Goal: Information Seeking & Learning: Find specific page/section

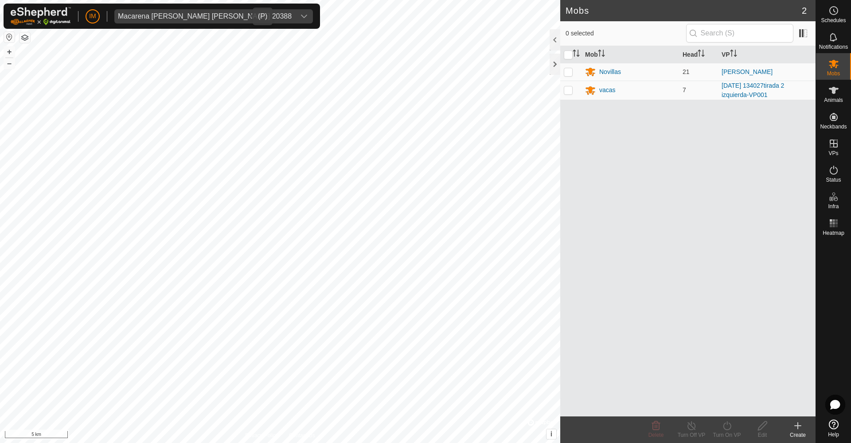
click at [165, 20] on div "Macarena [PERSON_NAME] [PERSON_NAME] 20388" at bounding box center [205, 16] width 174 height 7
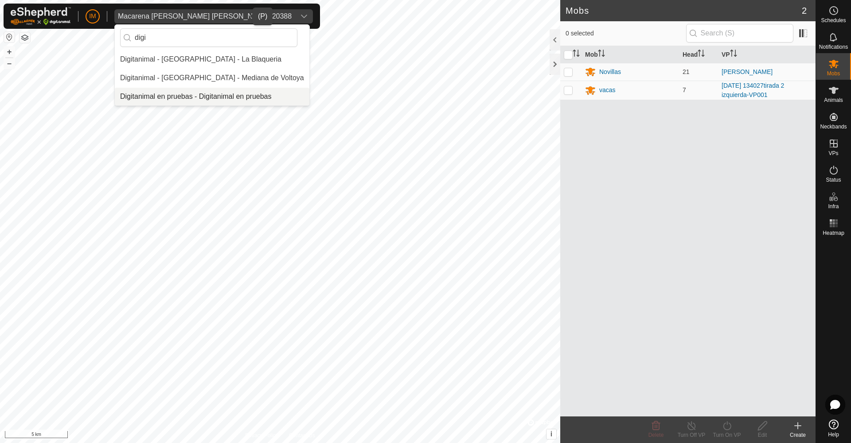
type input "digi"
click at [235, 97] on li "Digitanimal en pruebas - Digitanimal en pruebas" at bounding box center [212, 97] width 195 height 18
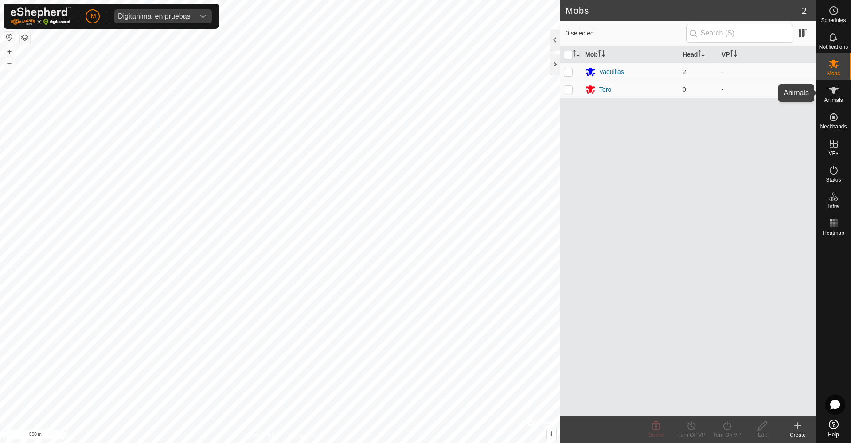
click at [837, 96] on es-animals-svg-icon at bounding box center [834, 90] width 16 height 14
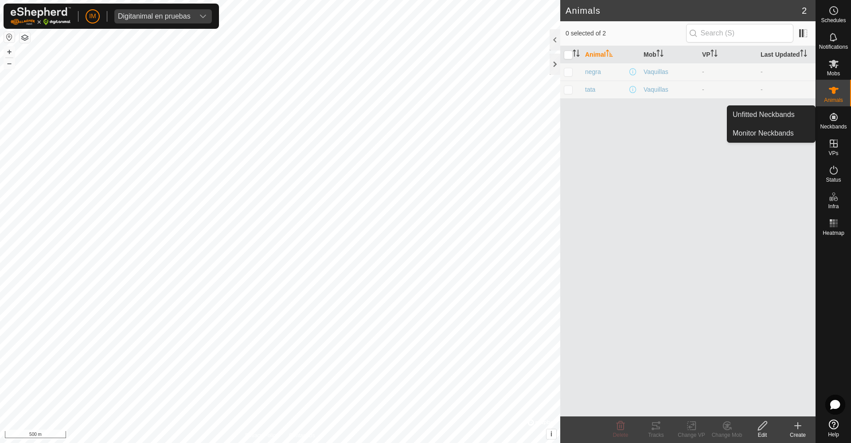
click at [834, 120] on icon at bounding box center [834, 117] width 11 height 11
click at [789, 116] on link "Unfitted Neckbands" at bounding box center [772, 115] width 88 height 18
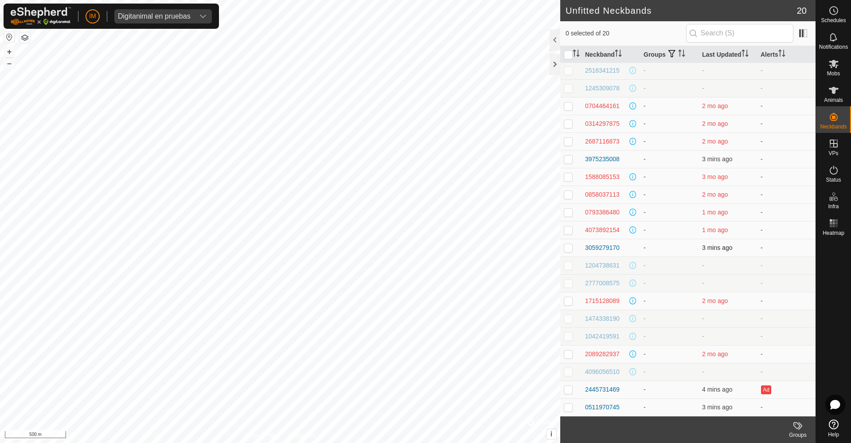
scroll to position [2, 0]
click at [725, 54] on th "Last Updated" at bounding box center [728, 54] width 59 height 17
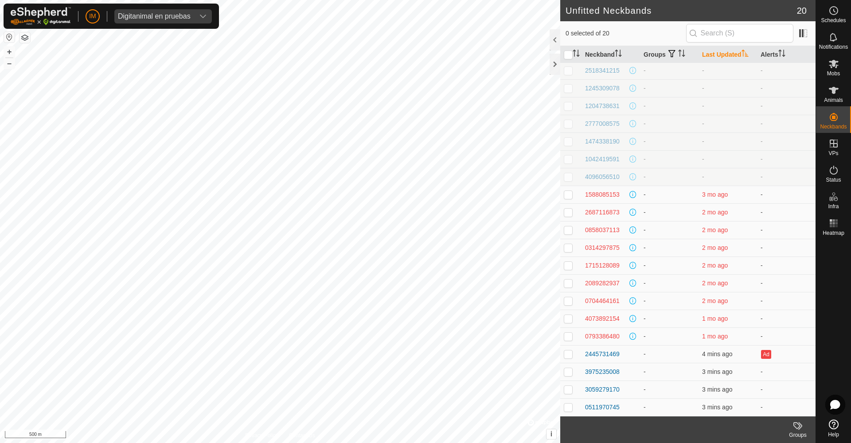
scroll to position [0, 0]
click at [725, 54] on th "Last Updated" at bounding box center [728, 54] width 59 height 17
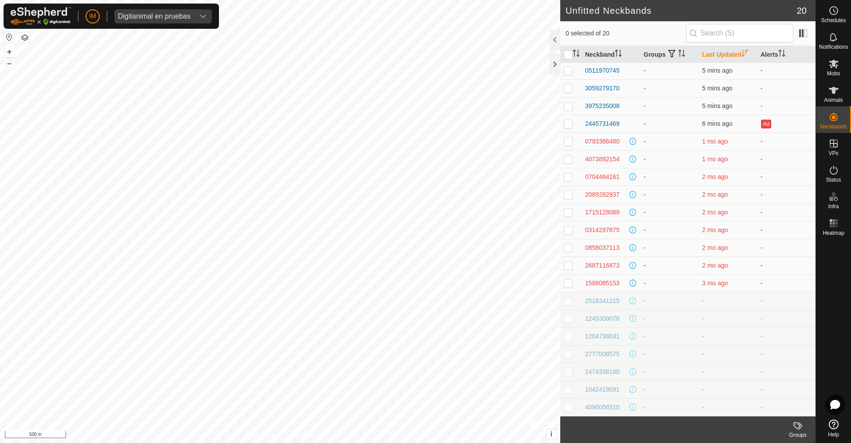
scroll to position [2, 0]
click at [737, 28] on input "text" at bounding box center [739, 33] width 107 height 19
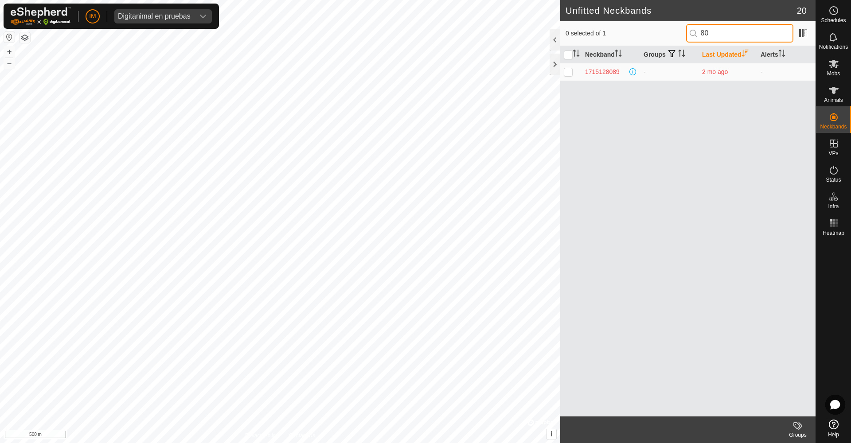
type input "8"
type input "2450"
click at [197, 17] on div "dropdown trigger" at bounding box center [203, 16] width 18 height 14
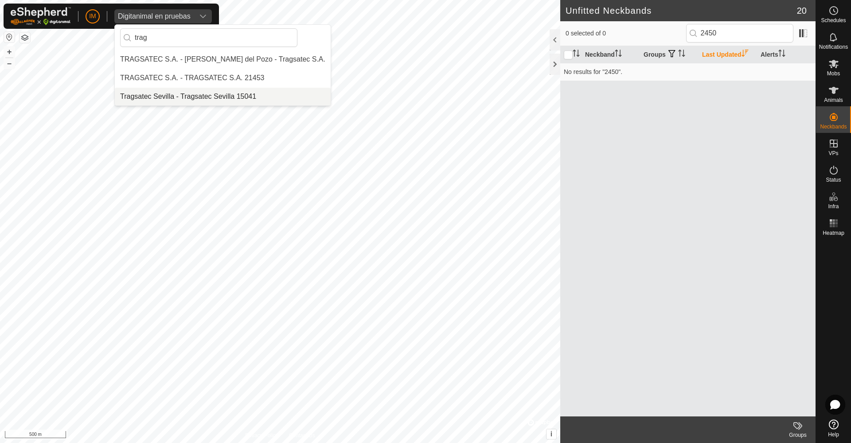
type input "trag"
click at [230, 97] on li "Tragsatec Sevilla - Tragsatec Sevilla 15041" at bounding box center [223, 97] width 216 height 18
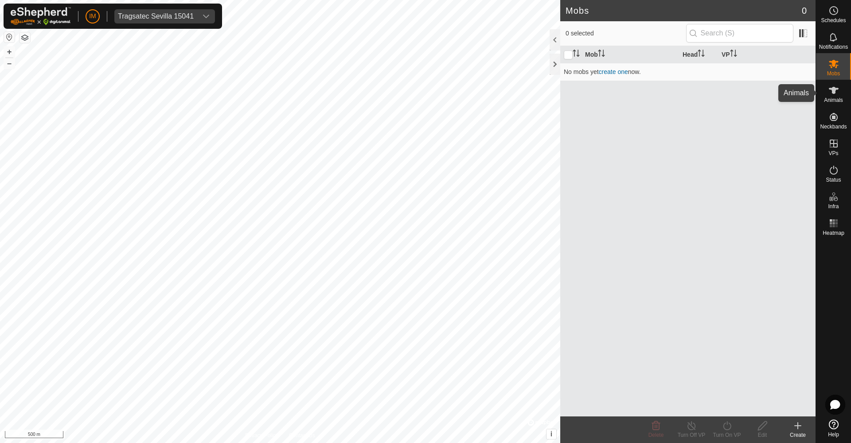
click at [831, 96] on es-animals-svg-icon at bounding box center [834, 90] width 16 height 14
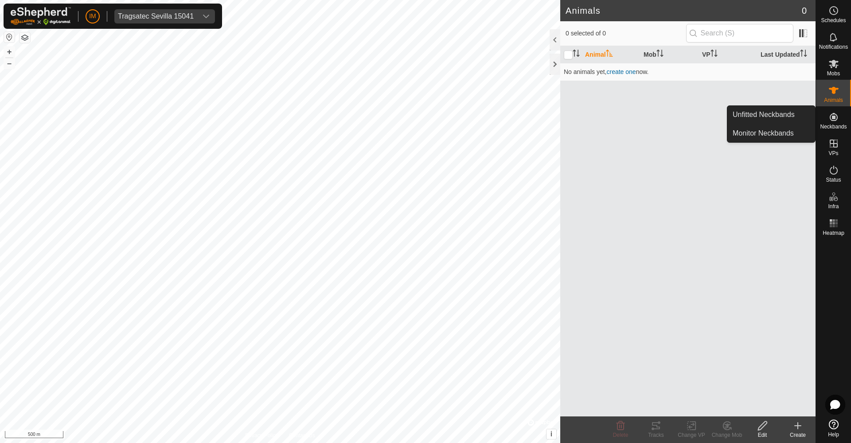
click at [784, 109] on link "Unfitted Neckbands" at bounding box center [772, 115] width 88 height 18
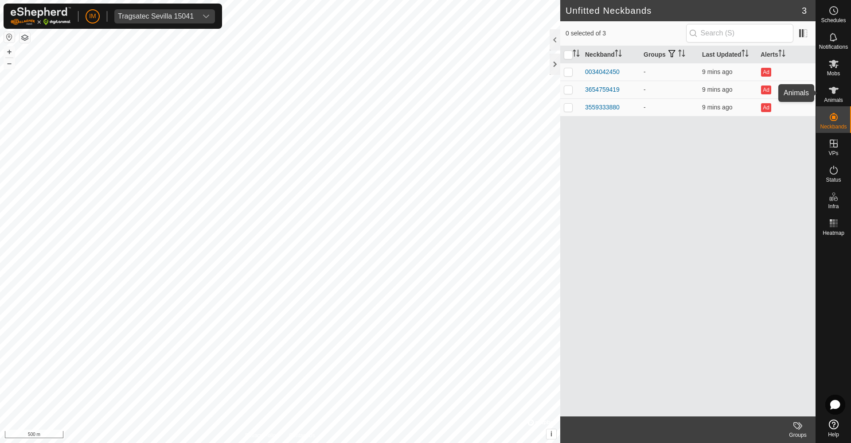
click at [835, 88] on icon at bounding box center [834, 90] width 10 height 7
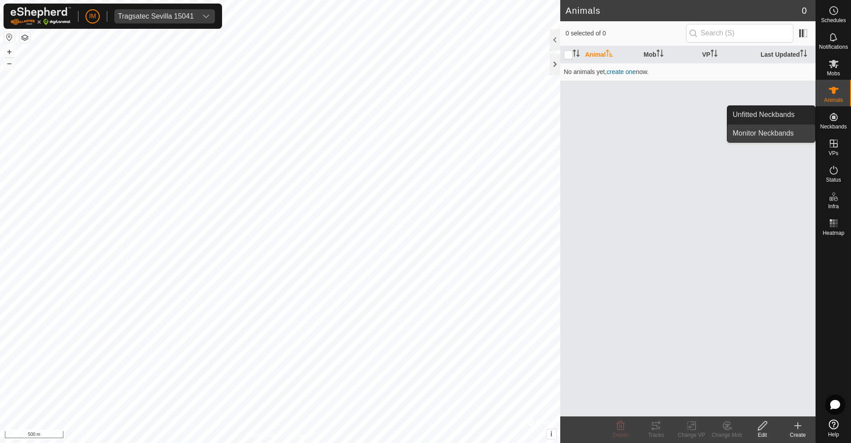
click at [789, 133] on link "Monitor Neckbands" at bounding box center [772, 134] width 88 height 18
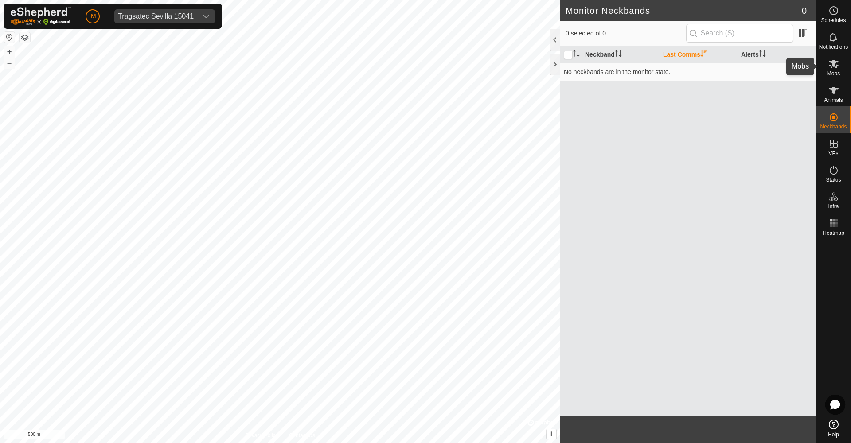
click at [841, 68] on es-mob-svg-icon at bounding box center [834, 64] width 16 height 14
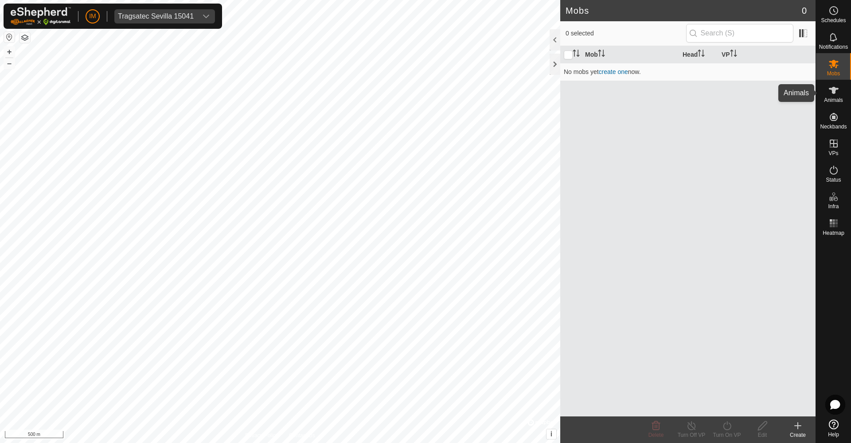
click at [829, 90] on icon at bounding box center [834, 90] width 11 height 11
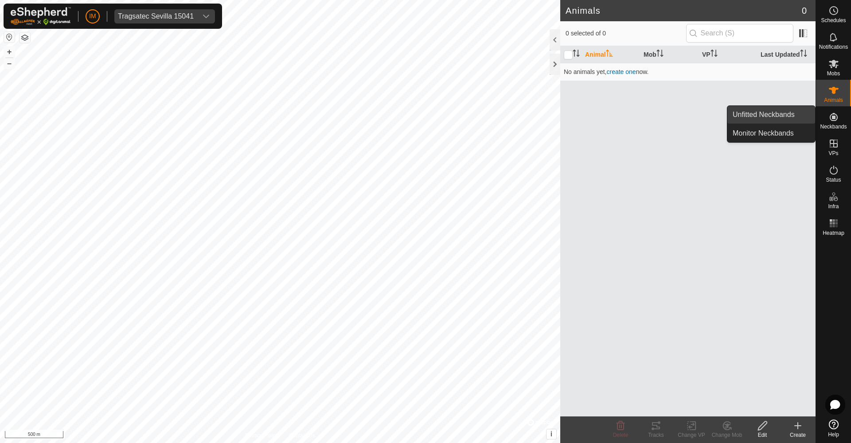
click at [801, 114] on link "Unfitted Neckbands" at bounding box center [772, 115] width 88 height 18
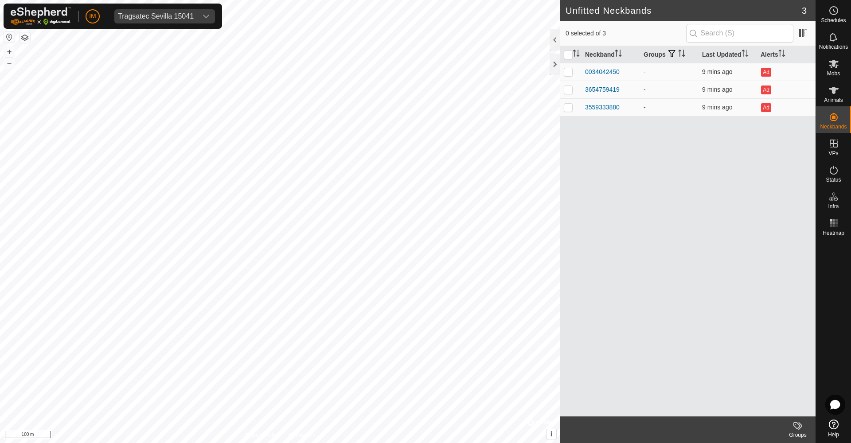
click at [566, 75] on p-checkbox at bounding box center [568, 71] width 9 height 7
checkbox input "false"
click at [566, 90] on p-checkbox at bounding box center [568, 89] width 9 height 7
checkbox input "true"
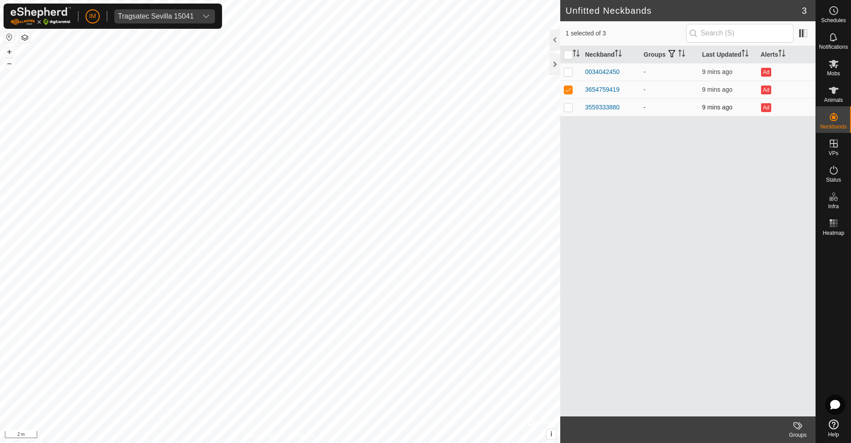
click at [569, 110] on p-checkbox at bounding box center [568, 107] width 9 height 7
checkbox input "false"
click at [570, 89] on p-checkbox at bounding box center [568, 89] width 9 height 7
checkbox input "false"
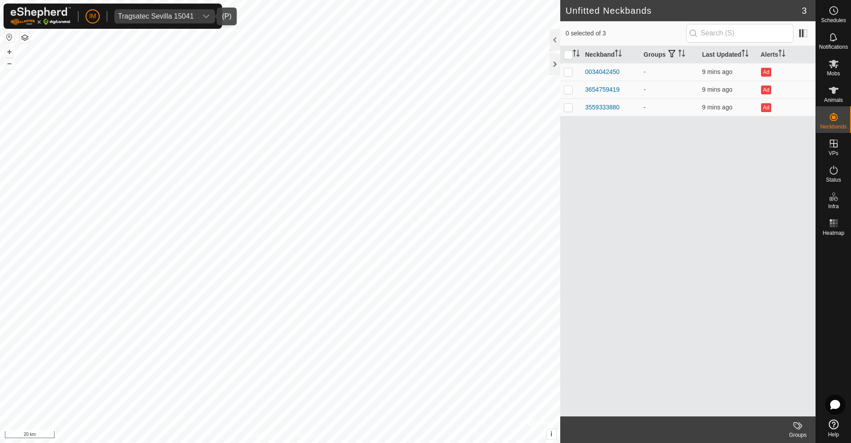
click at [193, 17] on div "Tragsatec Sevilla 15041" at bounding box center [156, 16] width 76 height 7
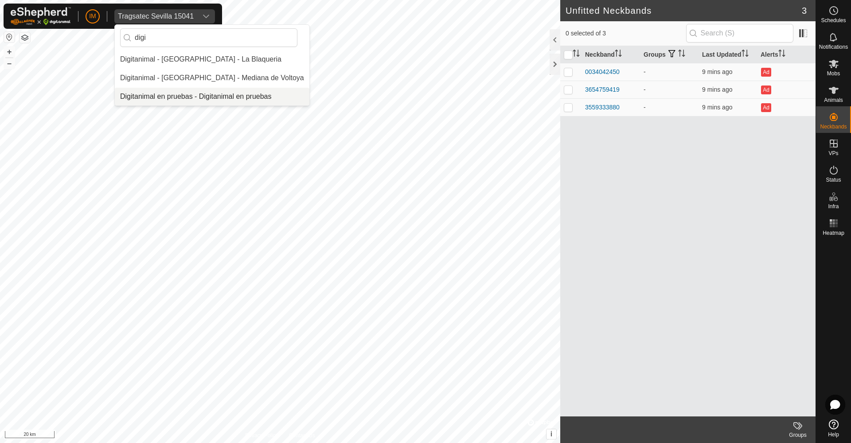
type input "digi"
click at [225, 94] on li "Digitanimal en pruebas - Digitanimal en pruebas" at bounding box center [212, 97] width 195 height 18
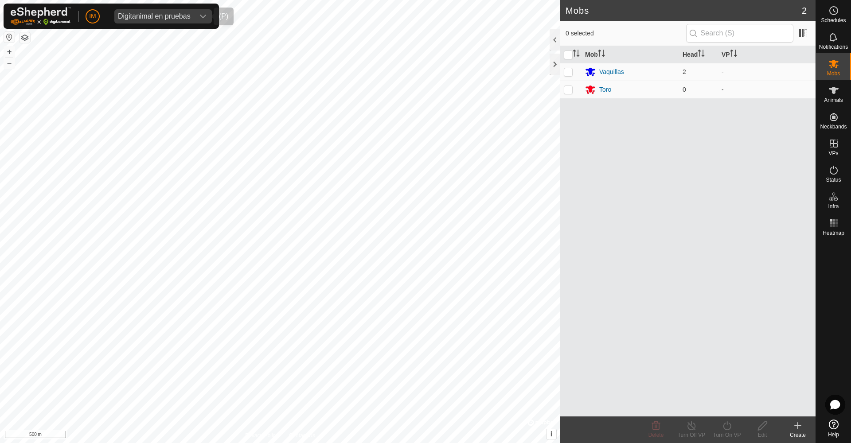
click at [174, 16] on div "Digitanimal en pruebas" at bounding box center [154, 16] width 73 height 7
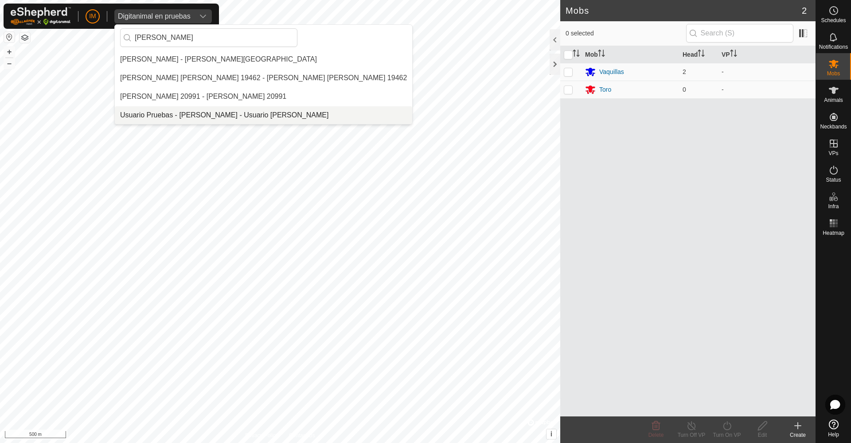
type input "[PERSON_NAME]"
click at [265, 117] on li "Usuario Pruebas - [PERSON_NAME] - Usuario [PERSON_NAME]" at bounding box center [264, 115] width 298 height 18
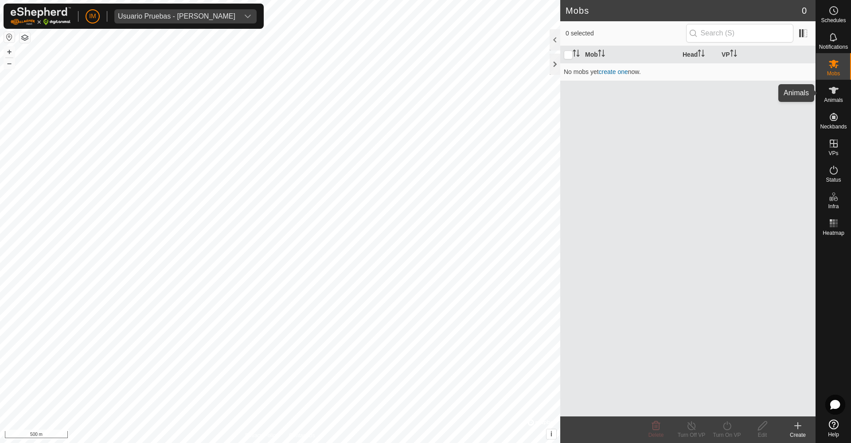
click at [832, 98] on span "Animals" at bounding box center [833, 100] width 19 height 5
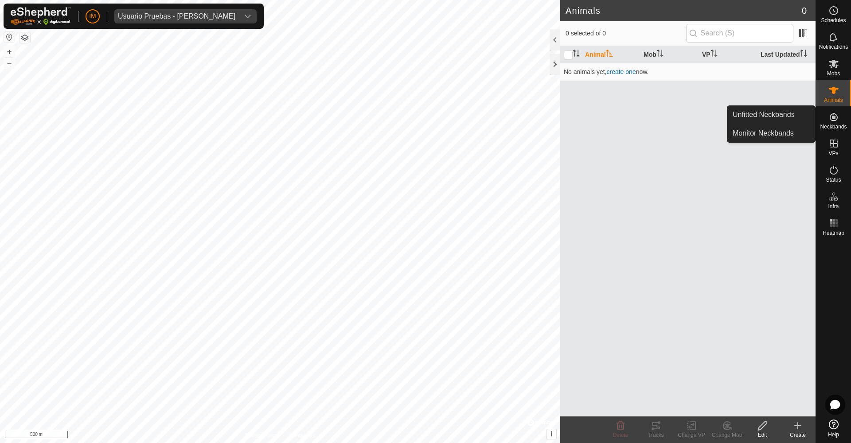
click at [834, 119] on icon at bounding box center [834, 117] width 8 height 8
click at [787, 114] on link "Unfitted Neckbands" at bounding box center [772, 115] width 88 height 18
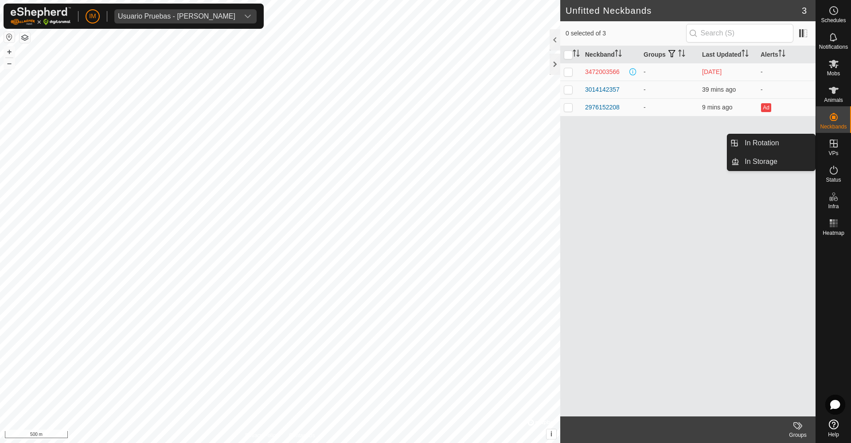
click at [189, 15] on div "Usuario Pruebas - [PERSON_NAME]" at bounding box center [177, 16] width 118 height 7
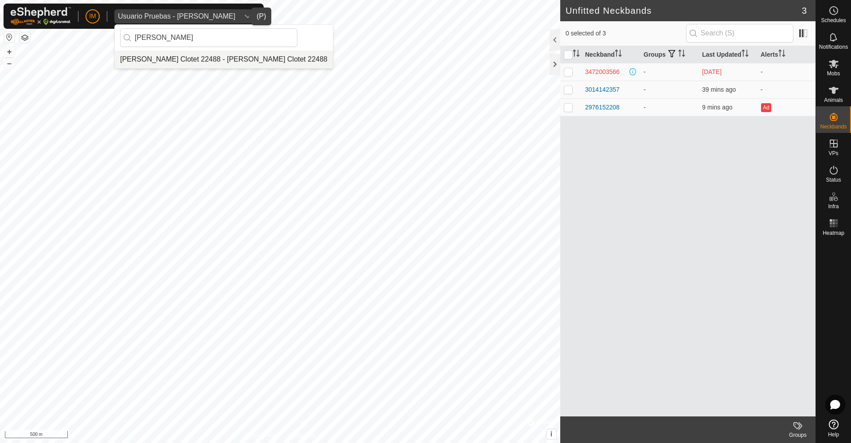
type input "[PERSON_NAME]"
click at [176, 56] on li "[PERSON_NAME] Clotet 22488 - [PERSON_NAME] Clotet 22488" at bounding box center [224, 60] width 218 height 18
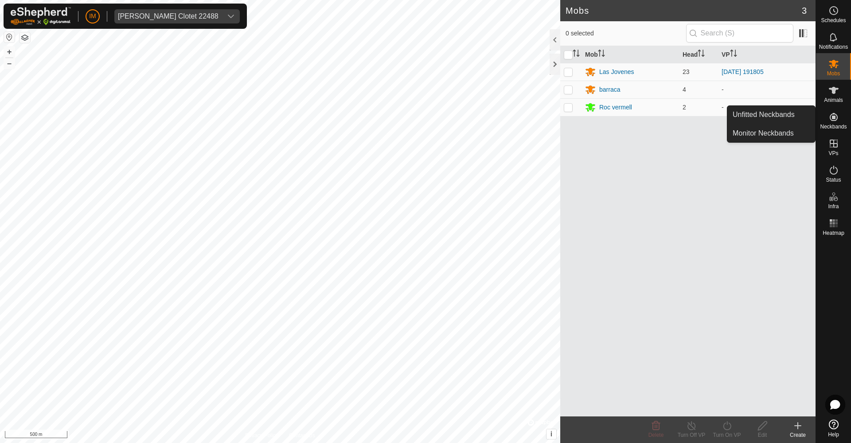
click at [799, 117] on link "Unfitted Neckbands" at bounding box center [772, 115] width 88 height 18
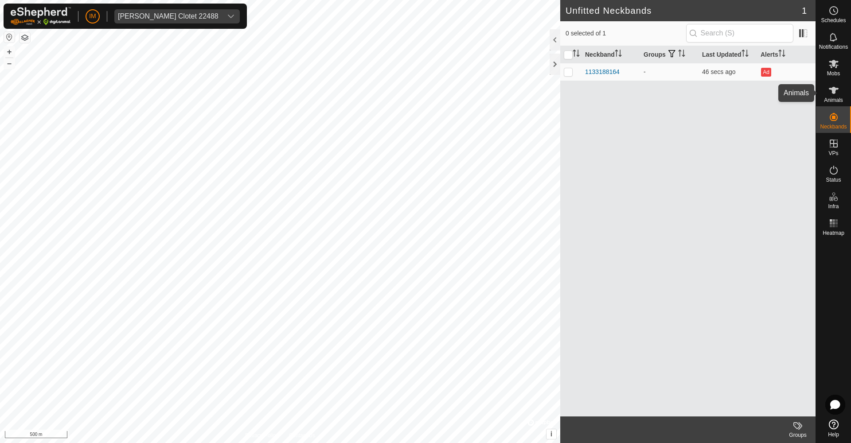
click at [836, 94] on icon at bounding box center [834, 90] width 11 height 11
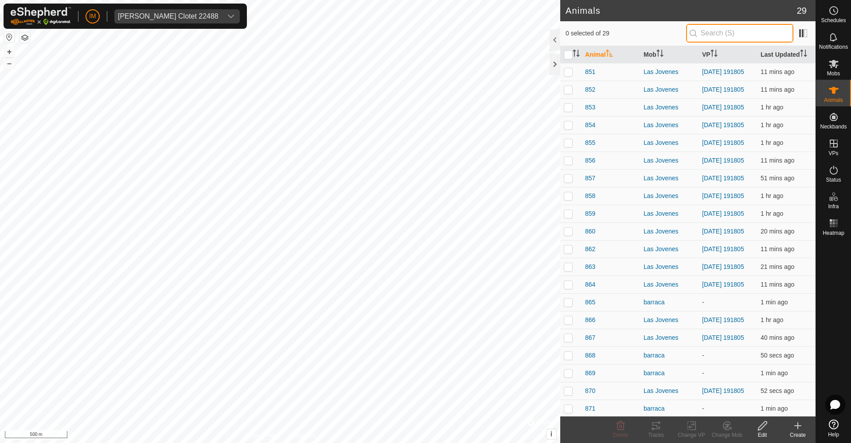
click at [742, 33] on input "text" at bounding box center [739, 33] width 107 height 19
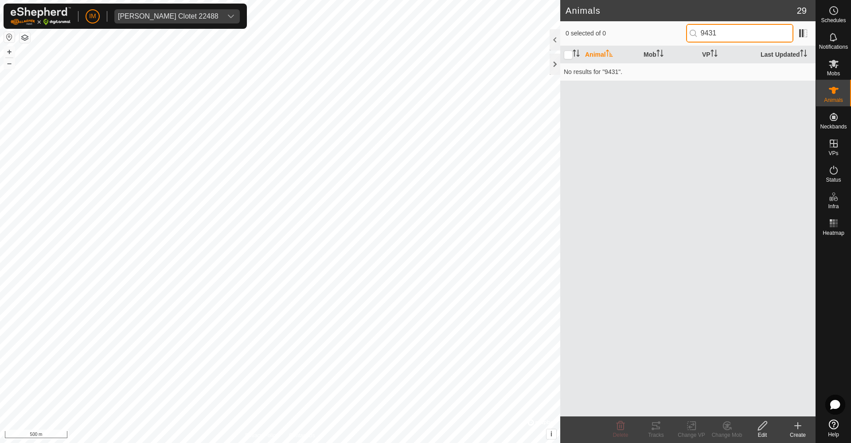
click at [733, 31] on input "9431" at bounding box center [739, 33] width 107 height 19
type input "9"
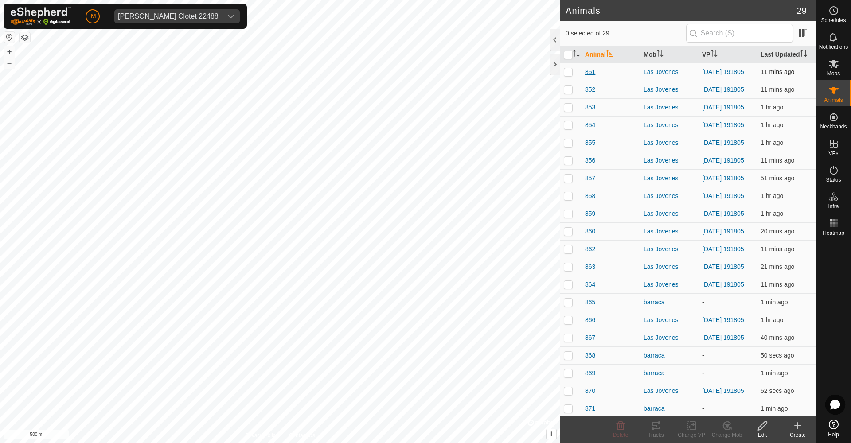
click at [590, 71] on span "851" at bounding box center [590, 71] width 10 height 9
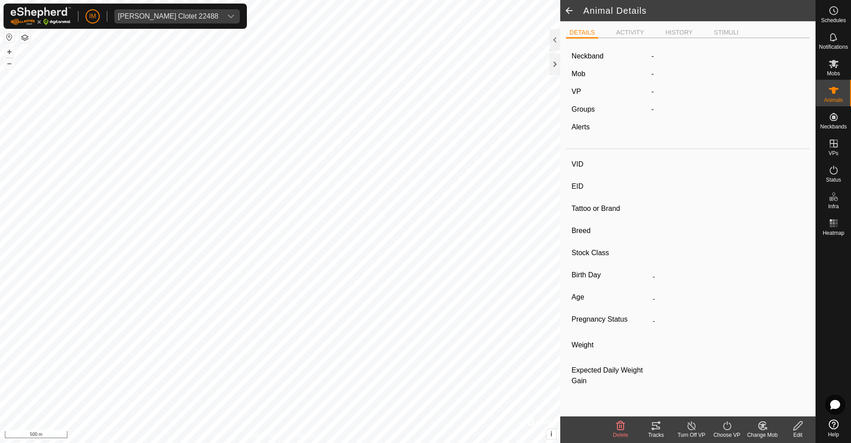
type input "851"
type input "-"
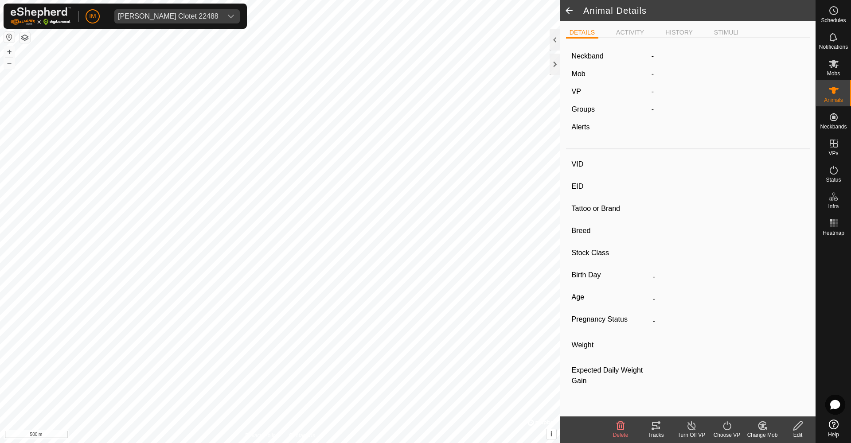
type input "0 kg"
type input "-"
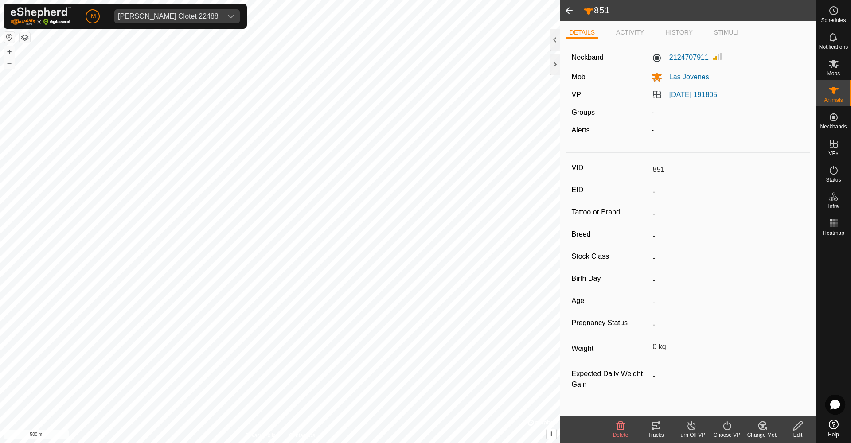
click at [568, 8] on span at bounding box center [569, 10] width 18 height 21
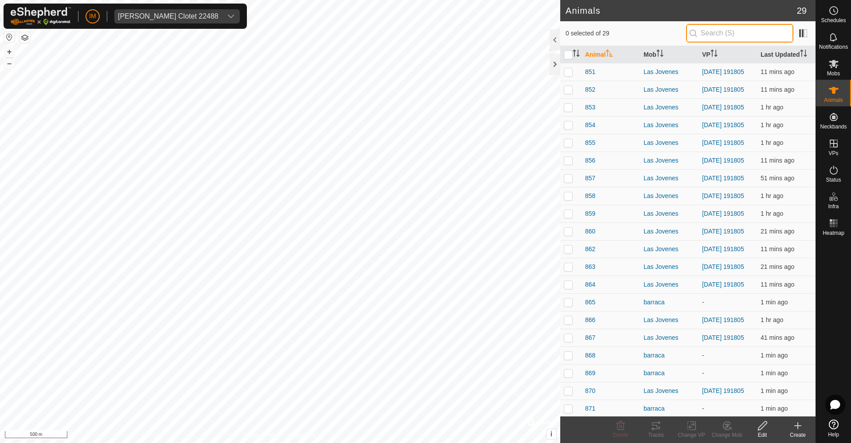
click at [725, 31] on input "text" at bounding box center [739, 33] width 107 height 19
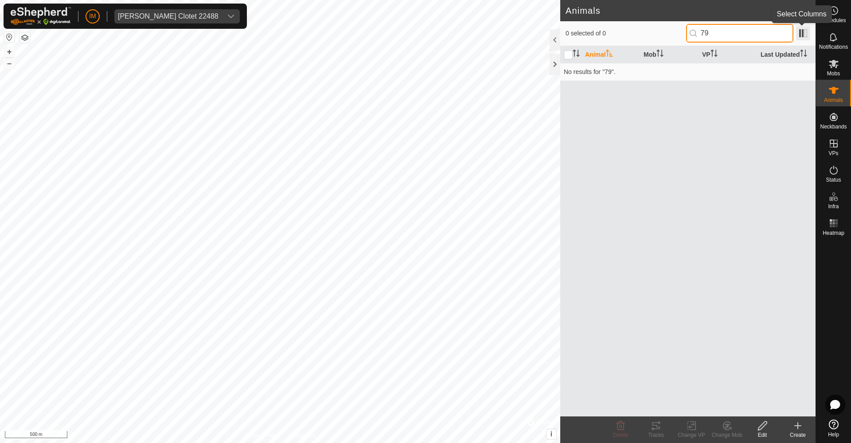
type input "7"
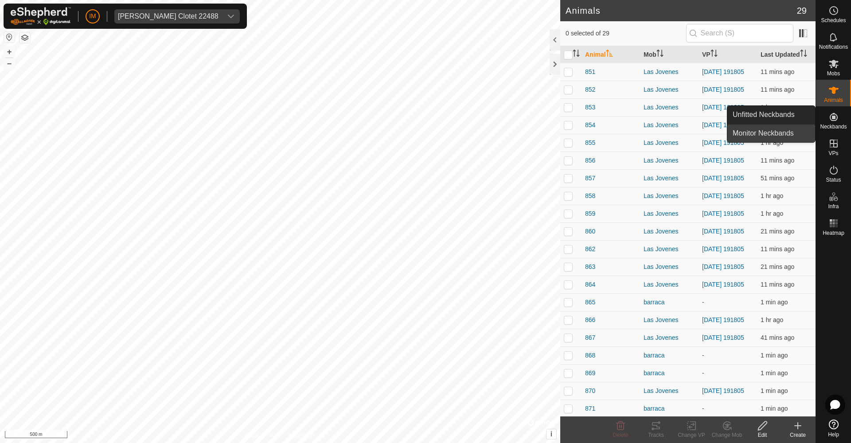
click at [790, 134] on link "Monitor Neckbands" at bounding box center [772, 134] width 88 height 18
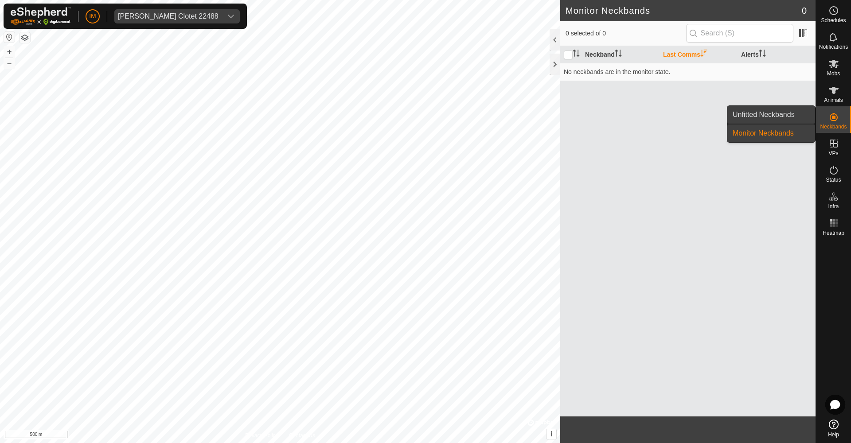
click at [804, 114] on link "Unfitted Neckbands" at bounding box center [772, 115] width 88 height 18
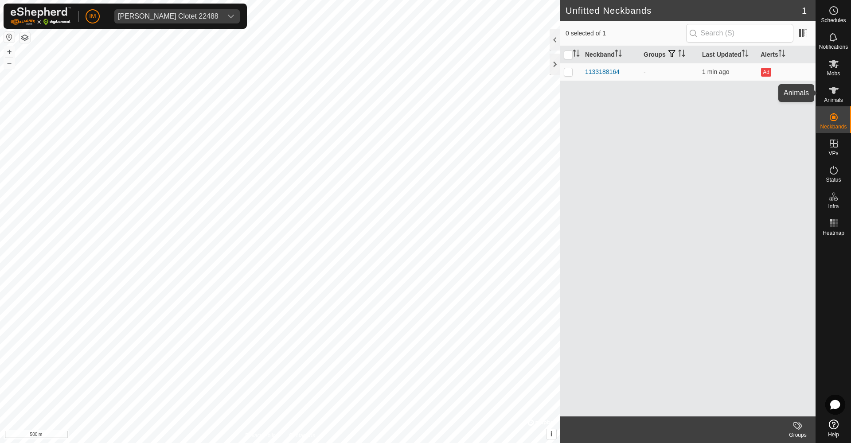
click at [831, 92] on icon at bounding box center [834, 90] width 11 height 11
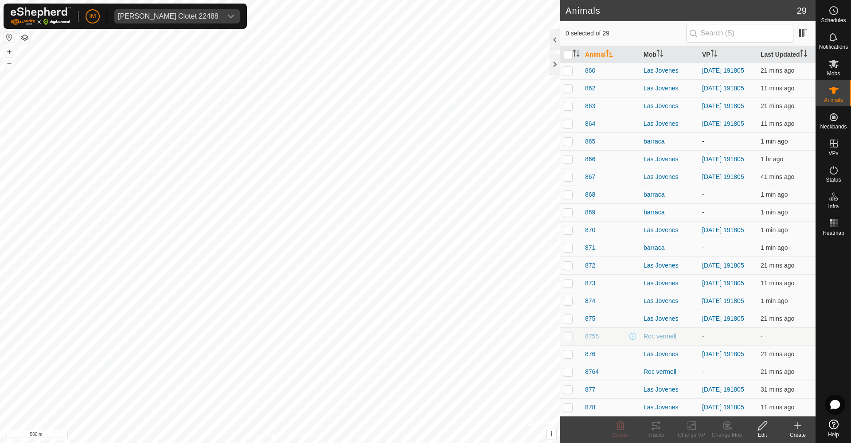
scroll to position [192, 0]
click at [742, 33] on input "text" at bounding box center [739, 33] width 107 height 19
paste input "0510279431"
type input "0510279431"
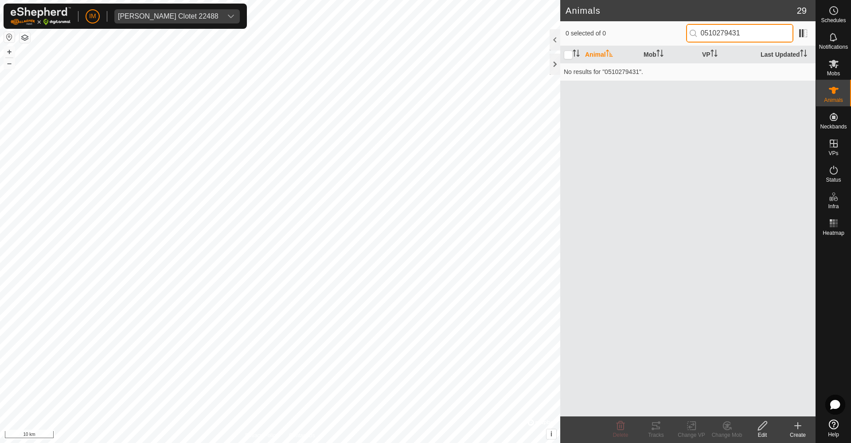
scroll to position [0, 0]
click at [740, 32] on input "0510279431" at bounding box center [739, 33] width 107 height 19
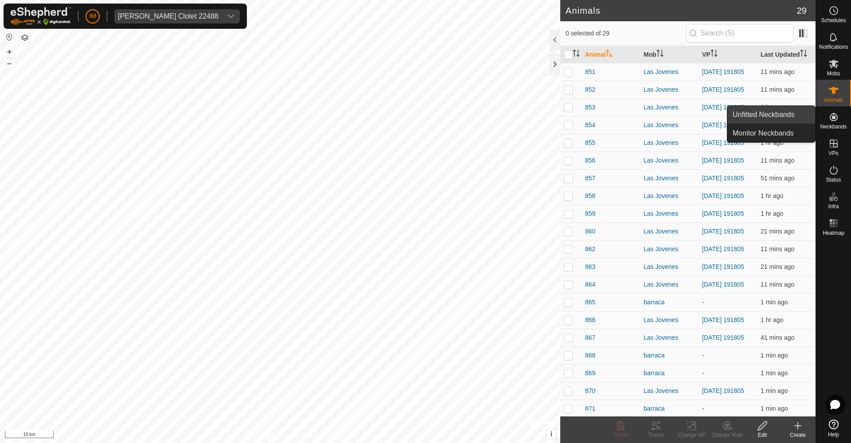
drag, startPoint x: 801, startPoint y: 110, endPoint x: 787, endPoint y: 109, distance: 14.7
click at [787, 109] on link "Unfitted Neckbands" at bounding box center [772, 115] width 88 height 18
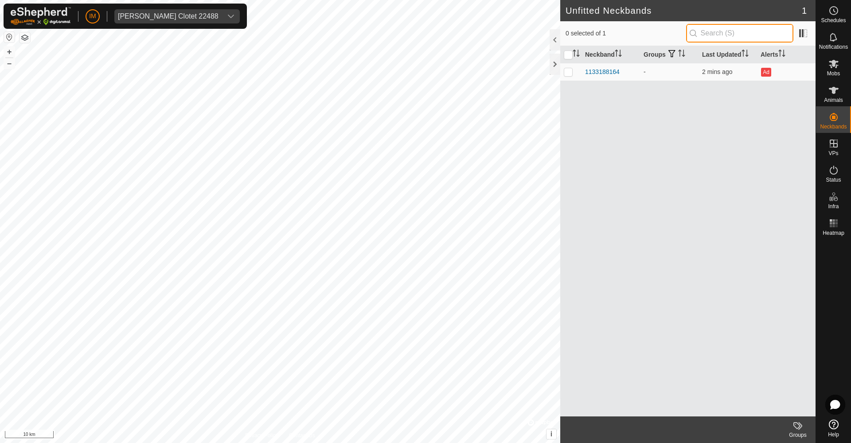
click at [738, 26] on input "text" at bounding box center [739, 33] width 107 height 19
paste input "0510279431"
type input "0510279431"
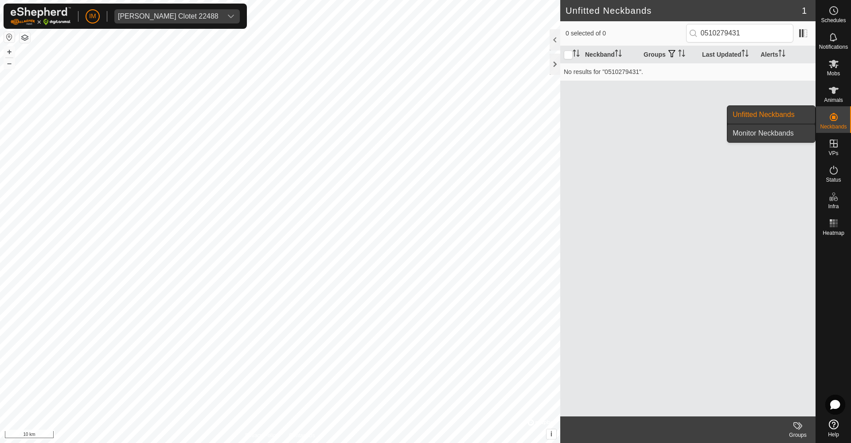
click at [791, 134] on link "Monitor Neckbands" at bounding box center [772, 134] width 88 height 18
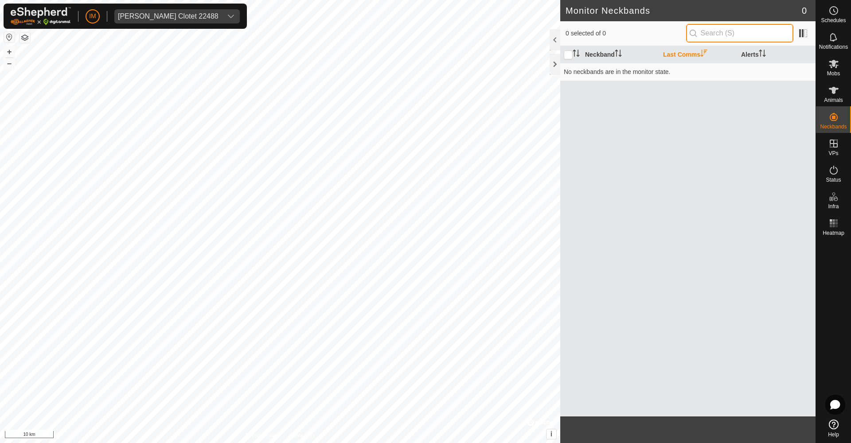
click at [738, 31] on input "text" at bounding box center [739, 33] width 107 height 19
paste input "0510279431"
type input "0510279431"
click at [830, 69] on icon at bounding box center [834, 64] width 11 height 11
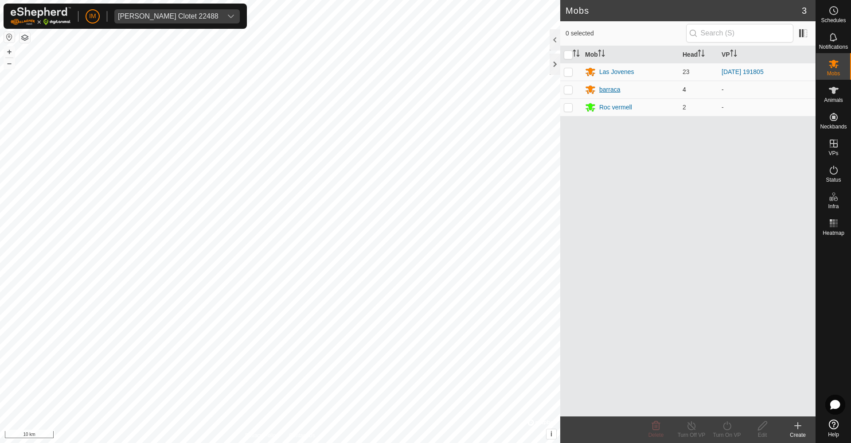
click at [607, 89] on div "barraca" at bounding box center [609, 89] width 21 height 9
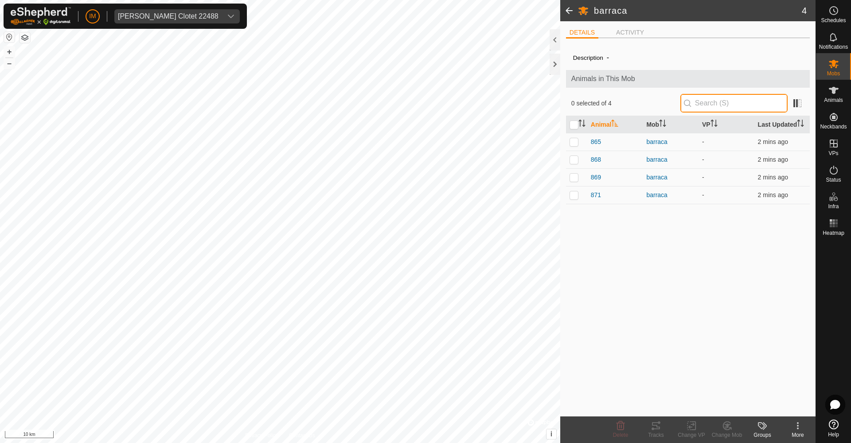
click at [709, 102] on input "text" at bounding box center [734, 103] width 107 height 19
paste input "0510279431"
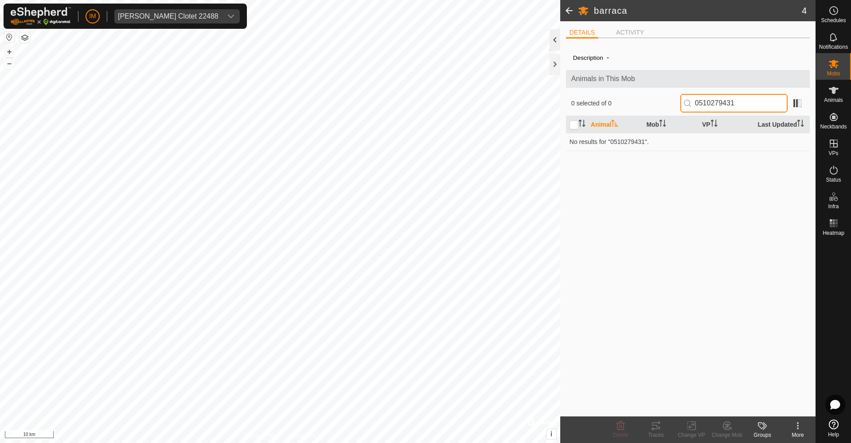
type input "0510279431"
click at [558, 37] on div at bounding box center [555, 39] width 11 height 21
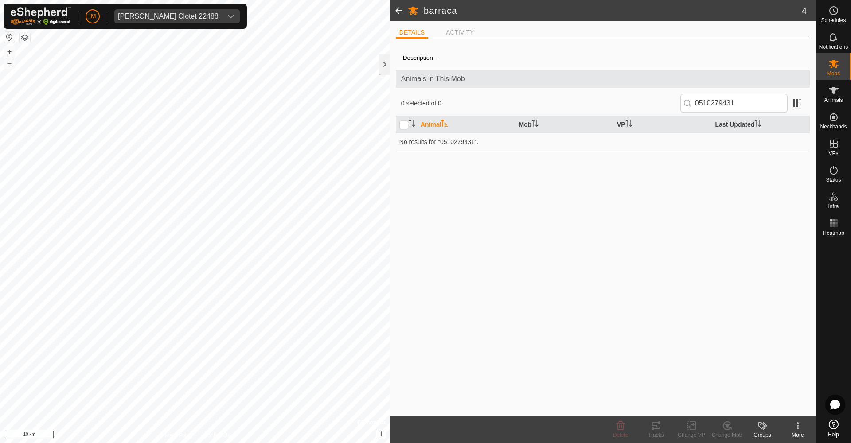
click at [402, 10] on span at bounding box center [399, 10] width 18 height 21
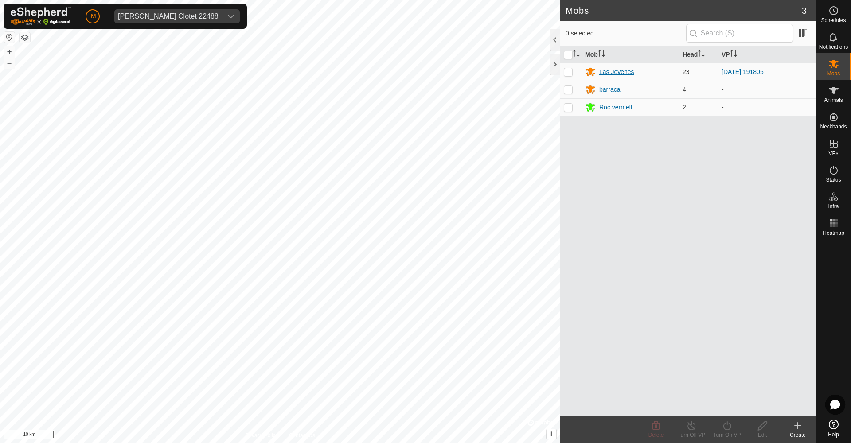
click at [610, 75] on div "Las Jovenes" at bounding box center [616, 71] width 35 height 9
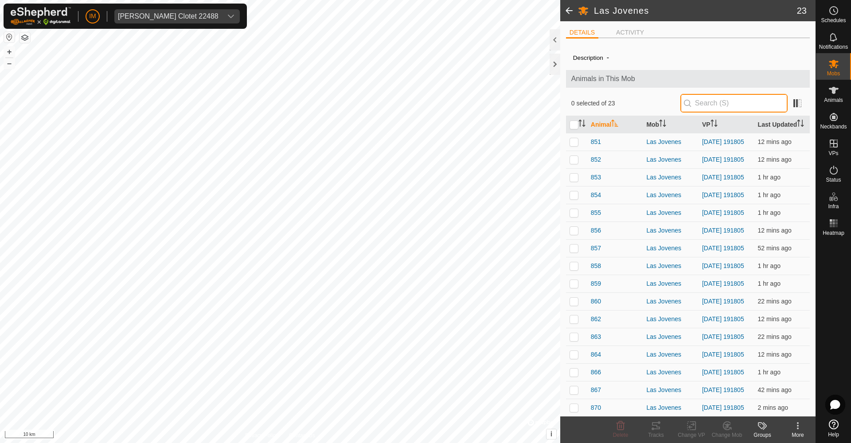
click at [716, 103] on input "text" at bounding box center [734, 103] width 107 height 19
paste input "0510279431"
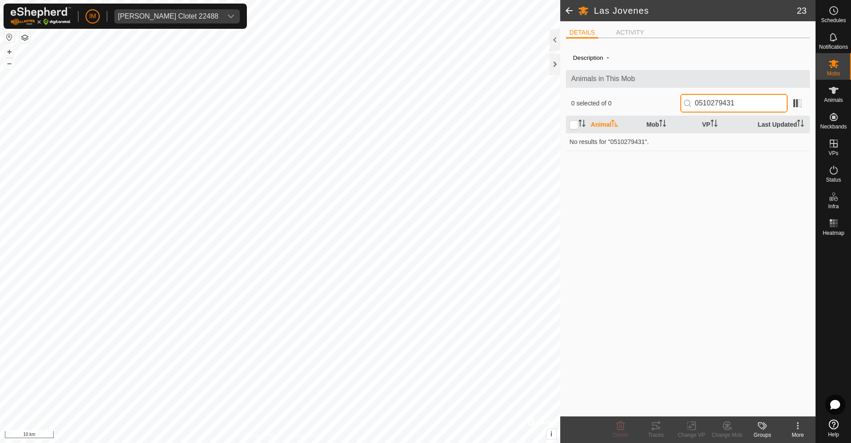
type input "0510279431"
click at [570, 9] on span at bounding box center [569, 10] width 18 height 21
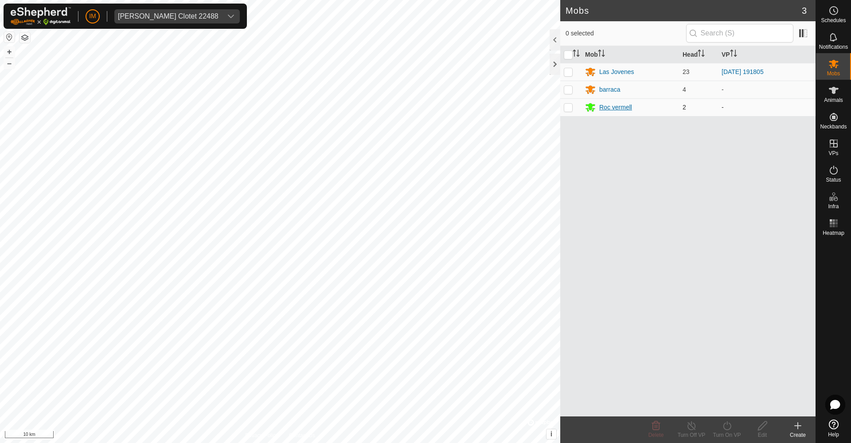
click at [625, 107] on div "Roc vermell" at bounding box center [615, 107] width 33 height 9
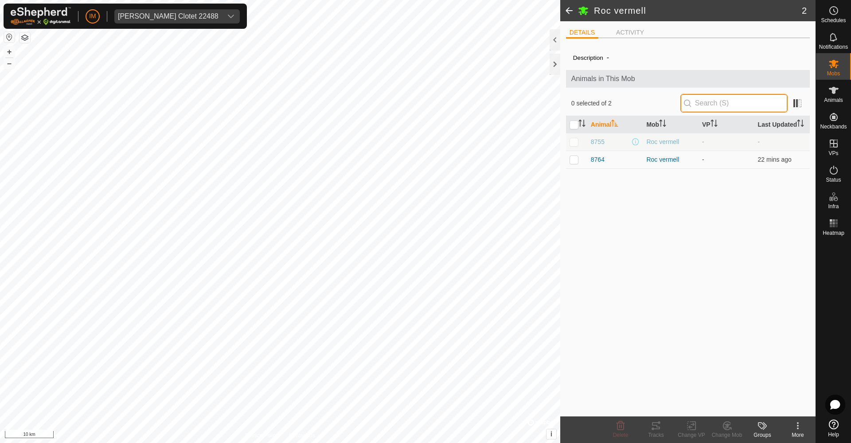
click at [726, 107] on input "text" at bounding box center [734, 103] width 107 height 19
paste input "0510279431"
type input "0510279431"
click at [569, 9] on span at bounding box center [569, 10] width 18 height 21
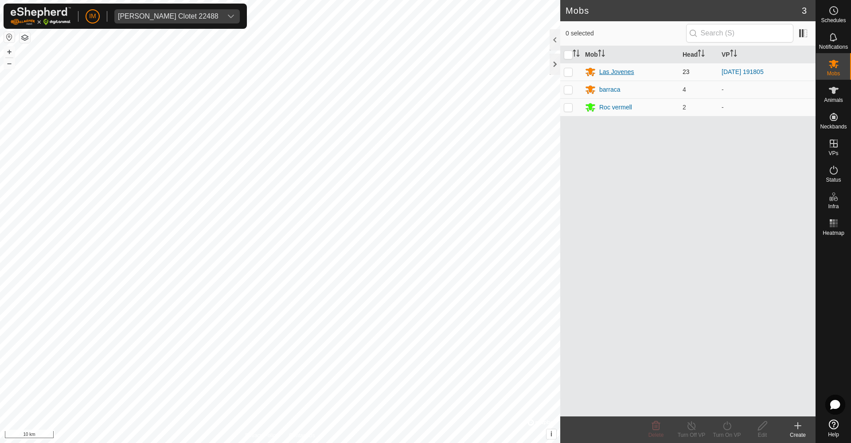
click at [623, 71] on div "Las Jovenes" at bounding box center [616, 71] width 35 height 9
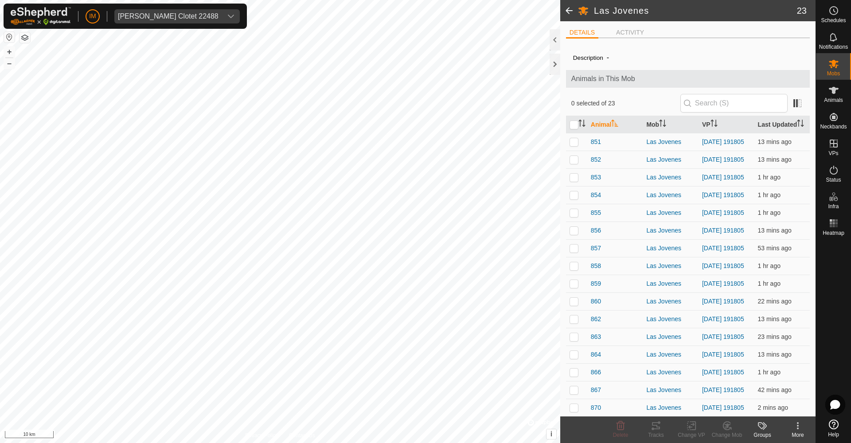
click at [568, 10] on span at bounding box center [569, 10] width 18 height 21
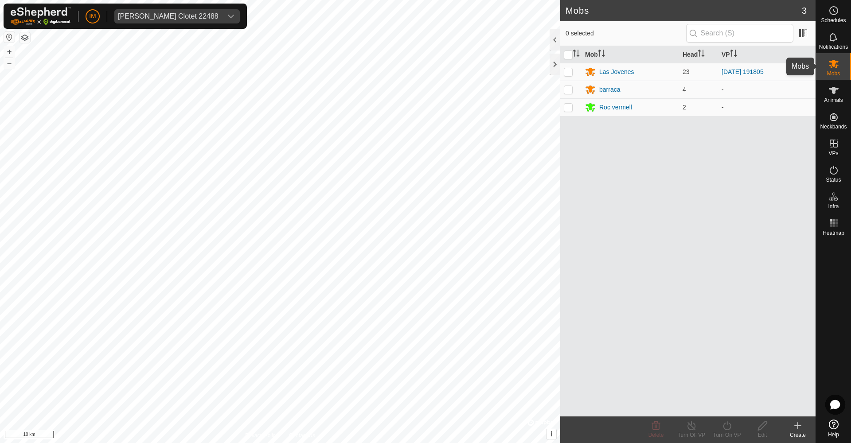
click at [838, 74] on span "Mobs" at bounding box center [833, 73] width 13 height 5
click at [835, 98] on span "Animals" at bounding box center [833, 100] width 19 height 5
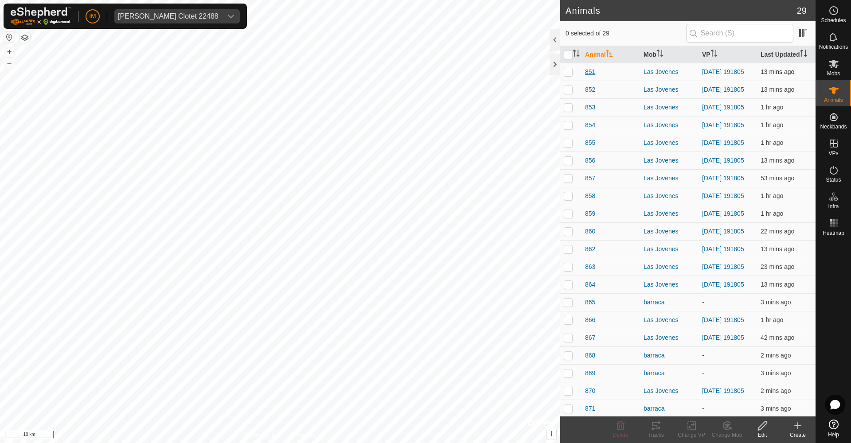
click at [586, 71] on span "851" at bounding box center [590, 71] width 10 height 9
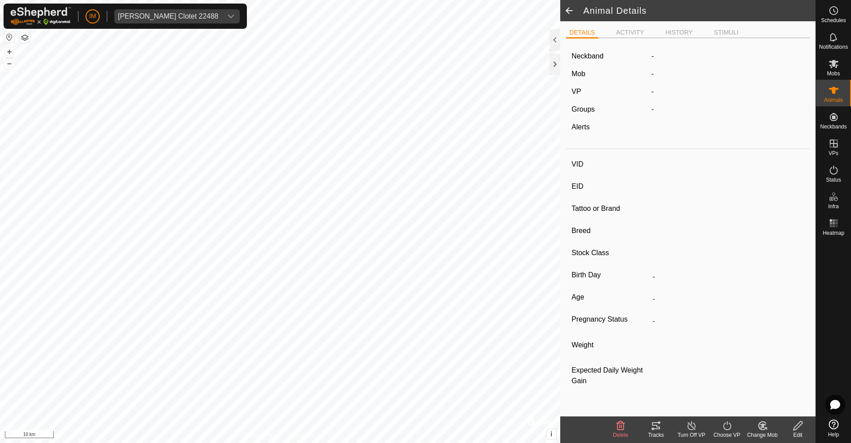
type input "851"
type input "-"
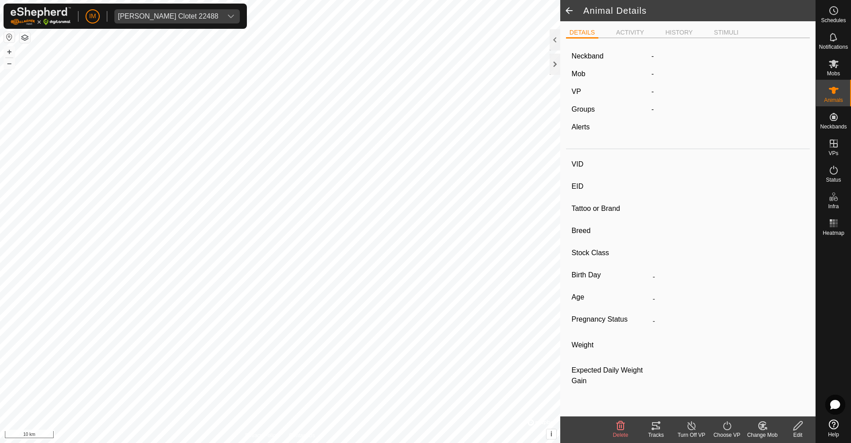
type input "0 kg"
type input "-"
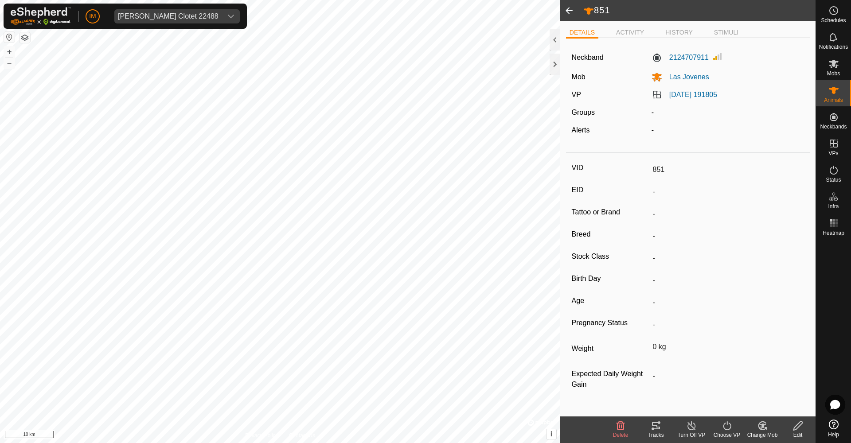
click at [573, 10] on span at bounding box center [569, 10] width 18 height 21
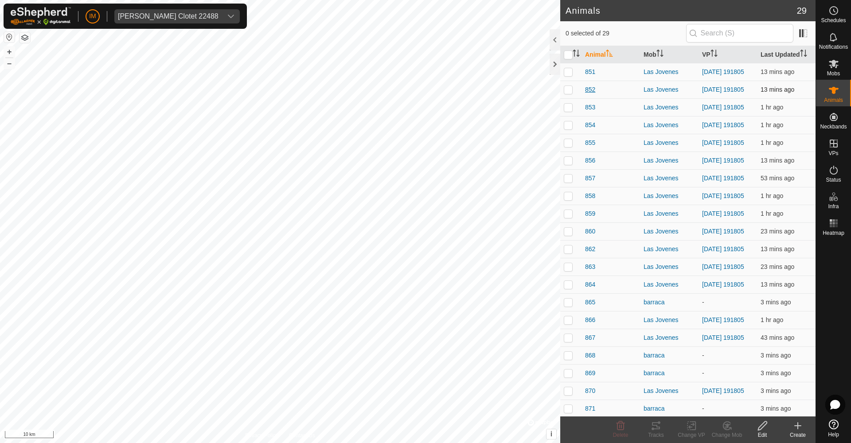
click at [589, 90] on span "852" at bounding box center [590, 89] width 10 height 9
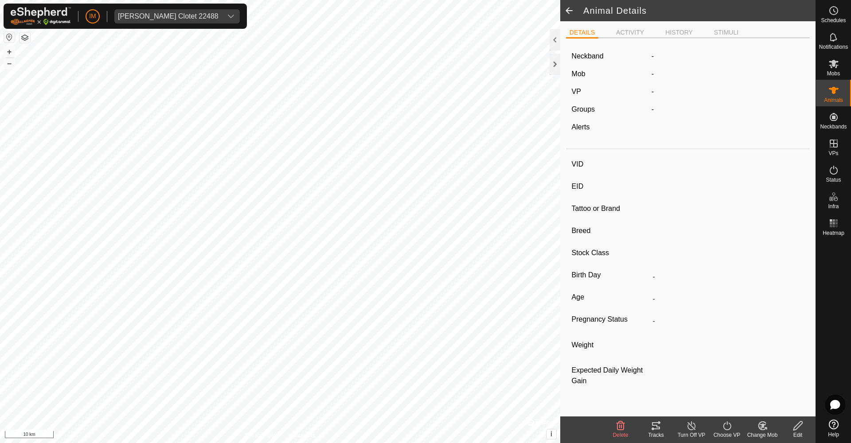
type input "852"
type input "-"
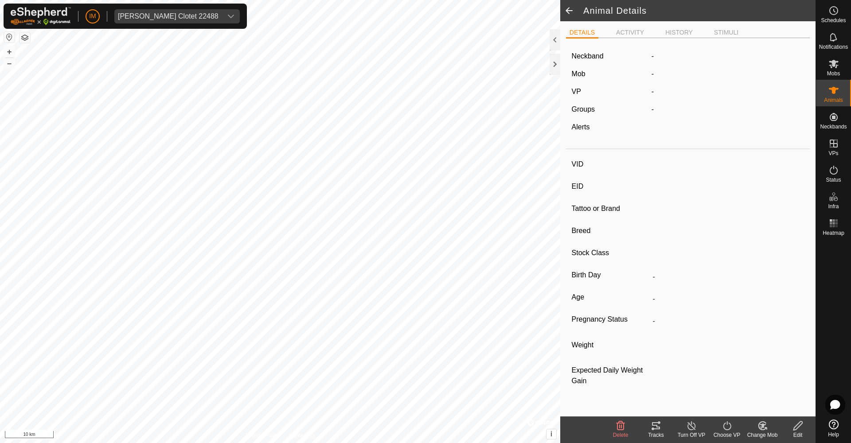
type input "0 kg"
type input "-"
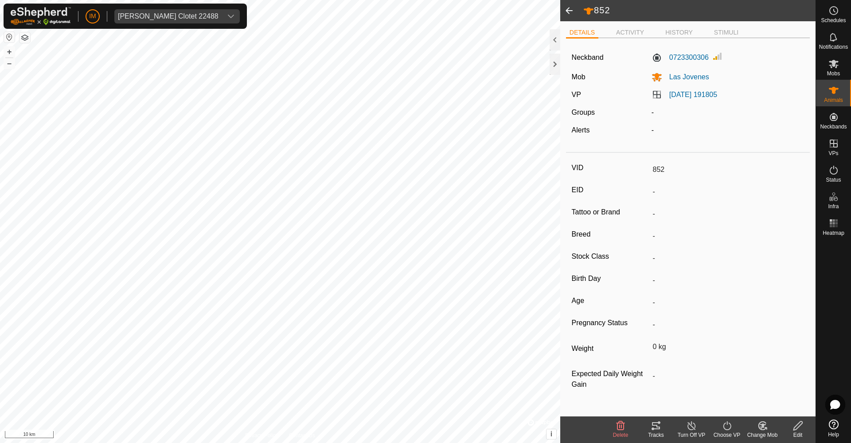
click at [566, 12] on span at bounding box center [569, 10] width 18 height 21
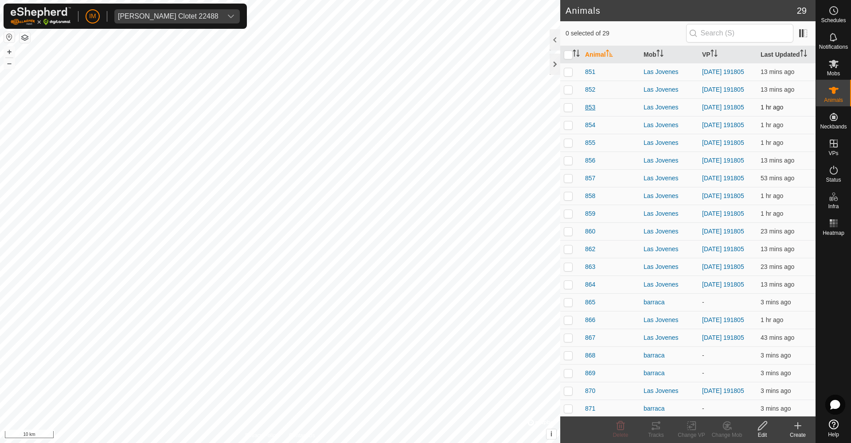
click at [591, 108] on span "853" at bounding box center [590, 107] width 10 height 9
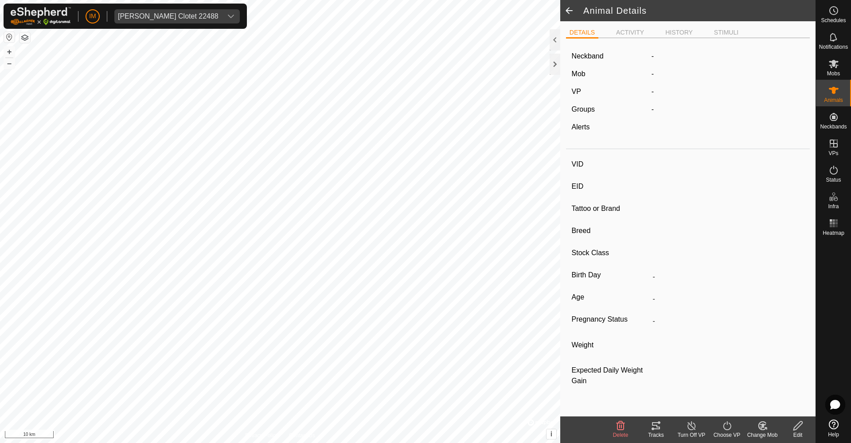
type input "853"
type input "-"
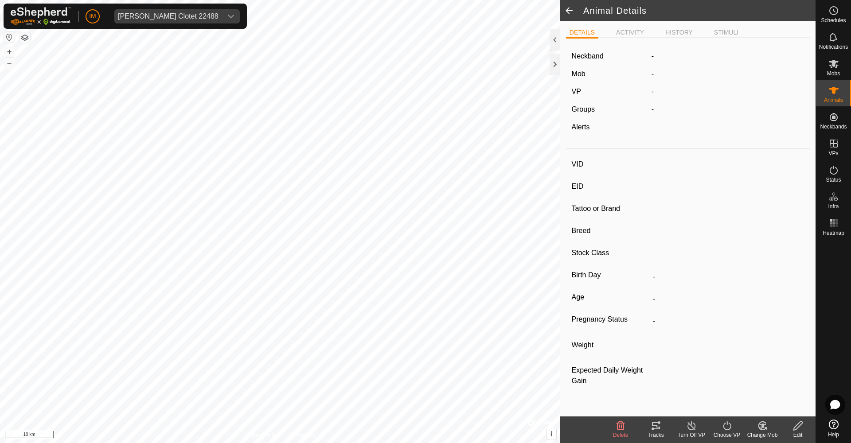
type input "0 kg"
type input "-"
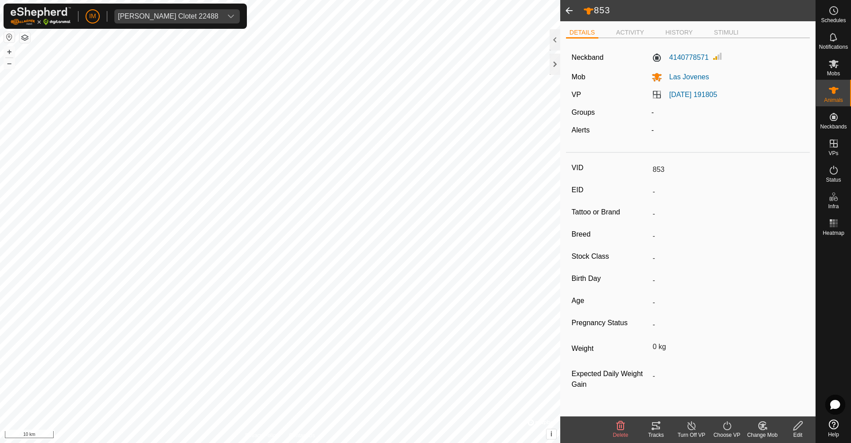
click at [567, 12] on span at bounding box center [569, 10] width 18 height 21
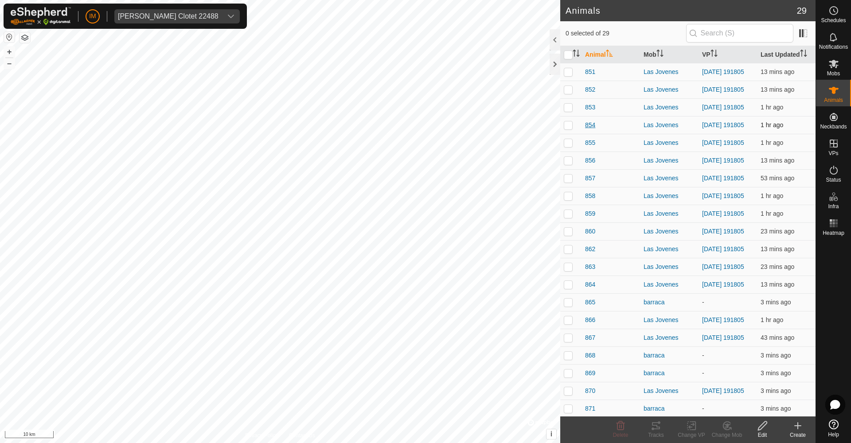
click at [589, 130] on span "854" at bounding box center [590, 125] width 10 height 9
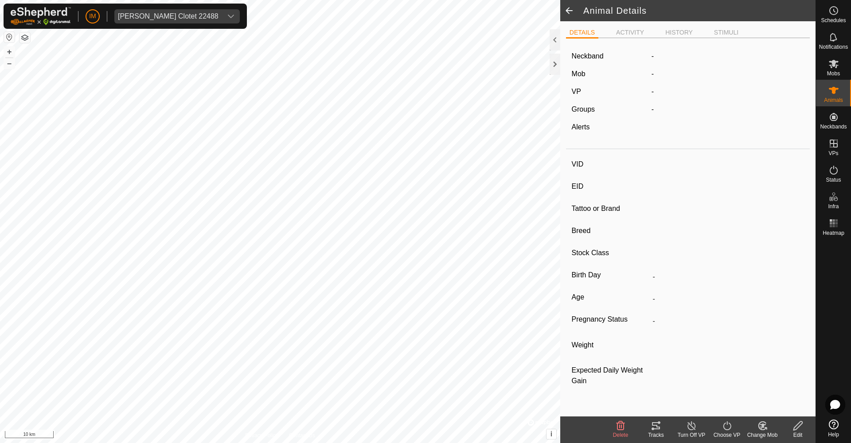
type input "854"
type input "-"
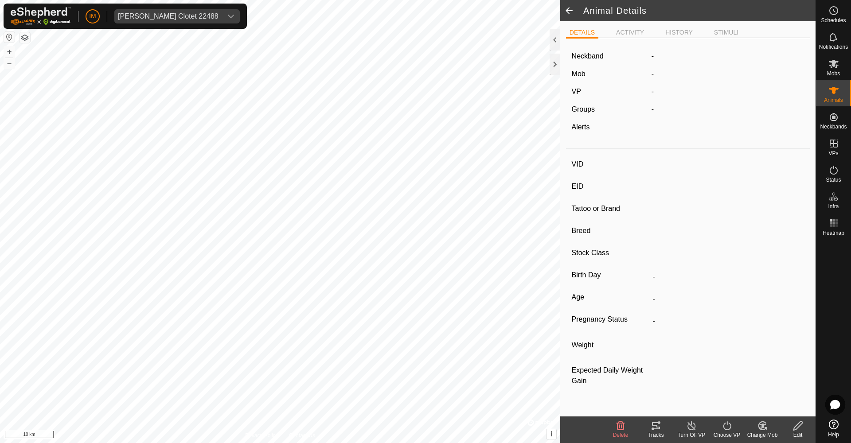
type input "0 kg"
type input "-"
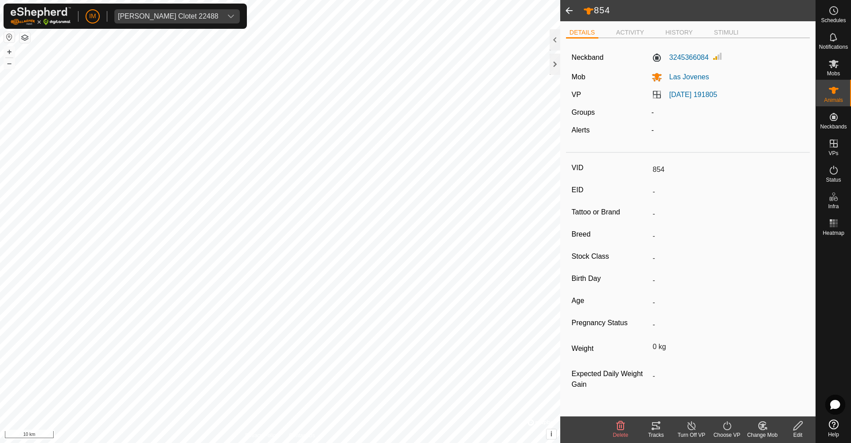
click at [570, 9] on span at bounding box center [569, 10] width 18 height 21
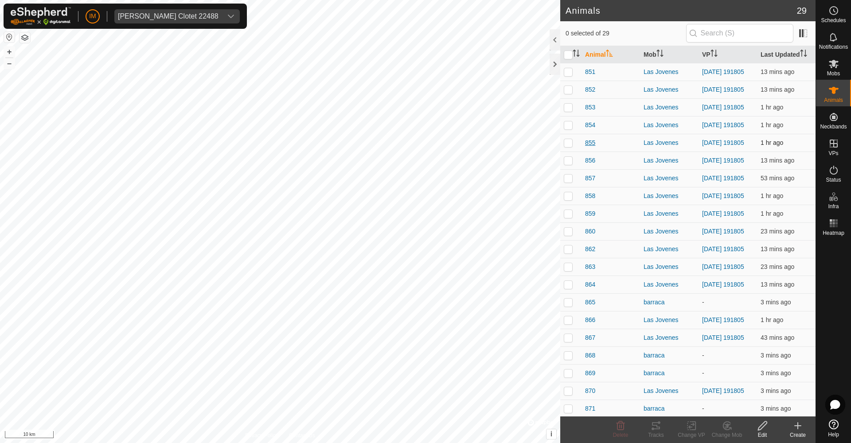
click at [592, 148] on span "855" at bounding box center [590, 142] width 10 height 9
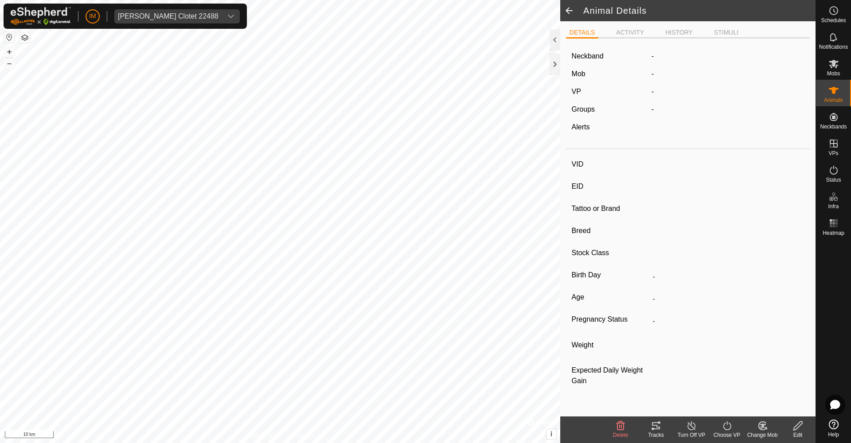
type input "855"
type input "-"
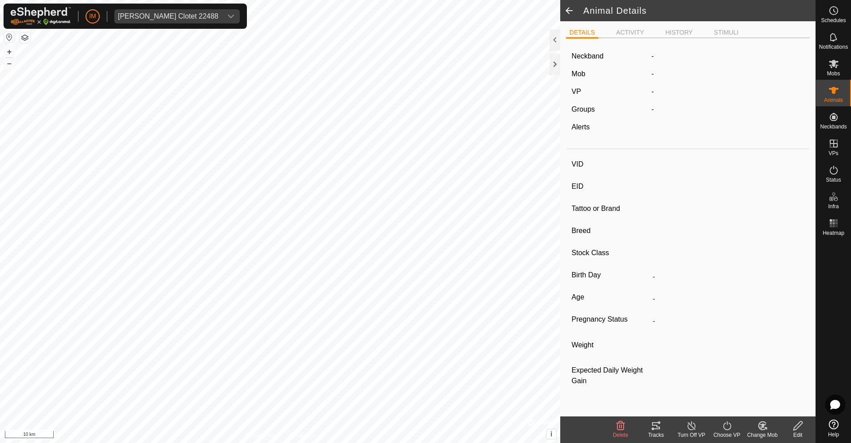
type input "0 kg"
type input "-"
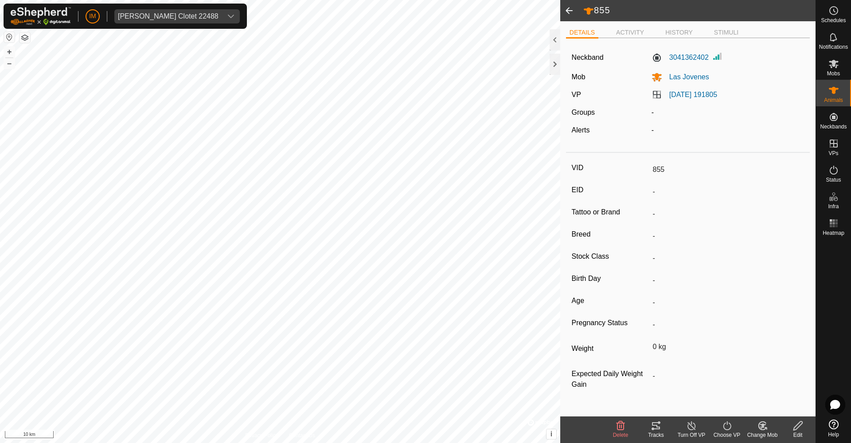
click at [568, 10] on span at bounding box center [569, 10] width 18 height 21
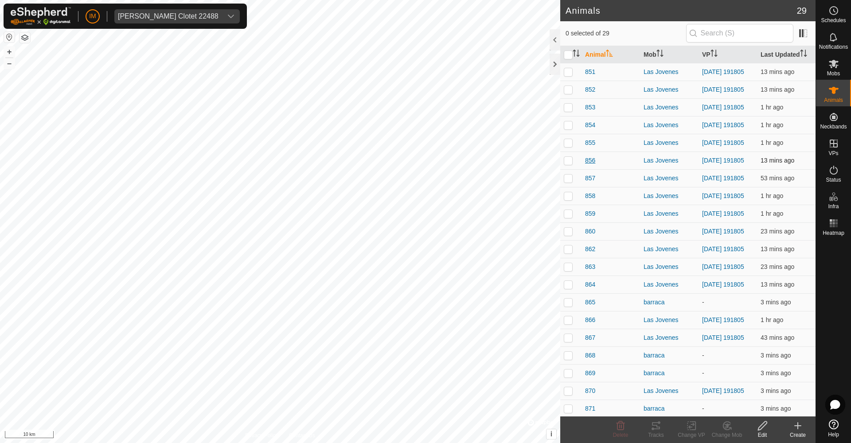
click at [592, 165] on span "856" at bounding box center [590, 160] width 10 height 9
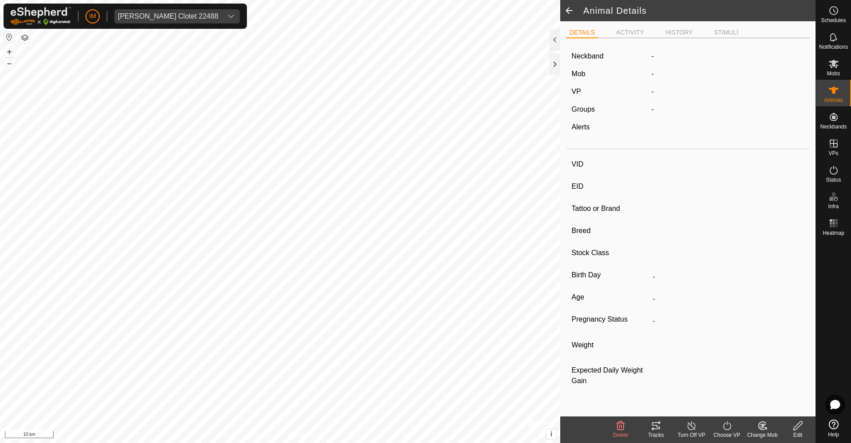
type input "856"
type input "-"
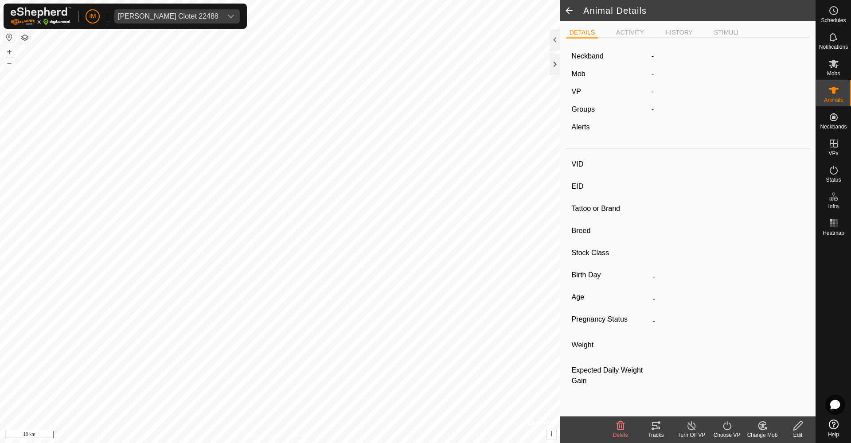
type input "0 kg"
type input "-"
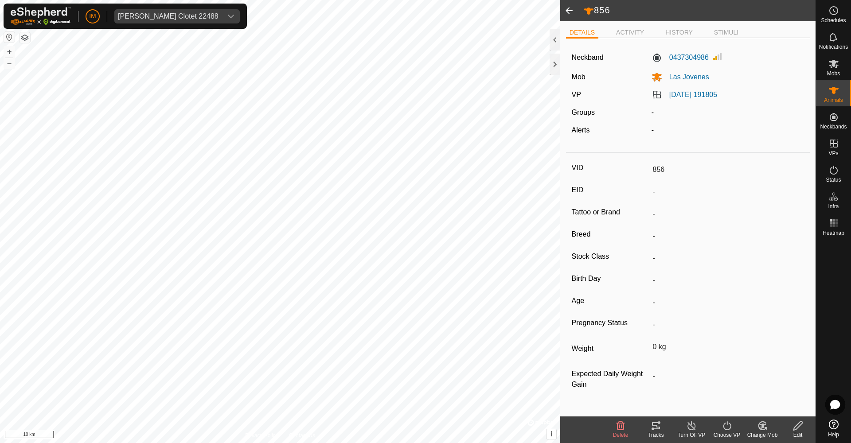
click at [567, 12] on span at bounding box center [569, 10] width 18 height 21
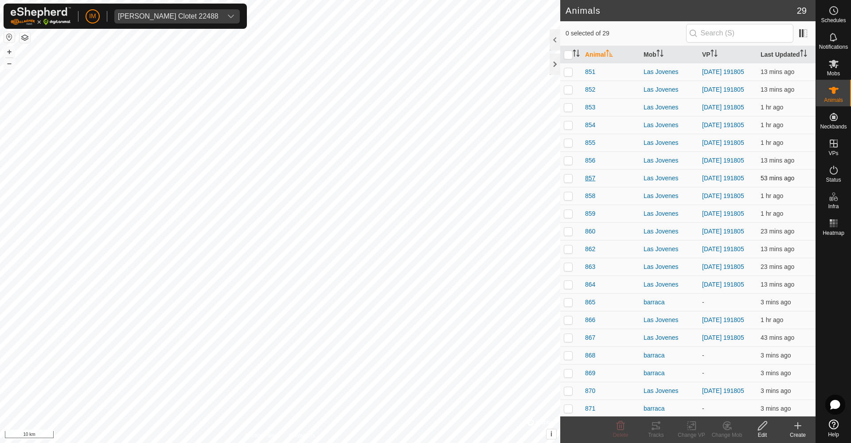
click at [591, 183] on span "857" at bounding box center [590, 178] width 10 height 9
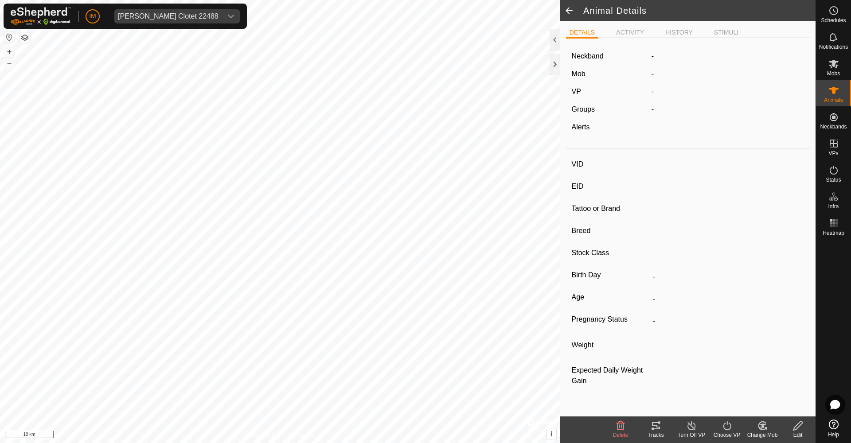
type input "857"
type input "-"
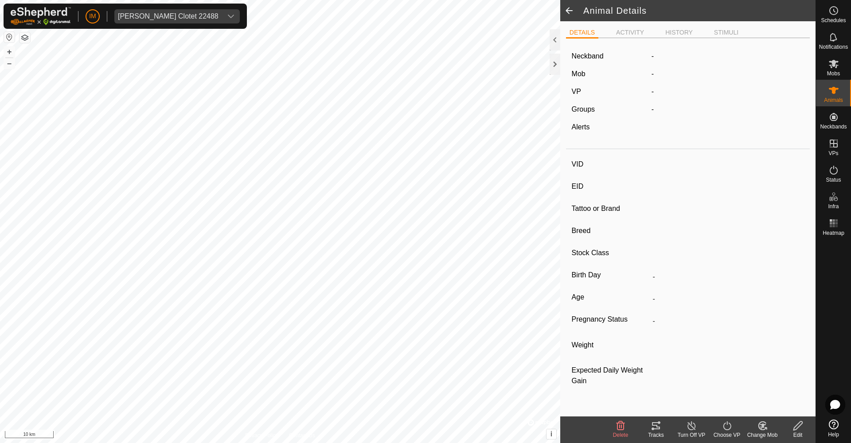
type input "0 kg"
type input "-"
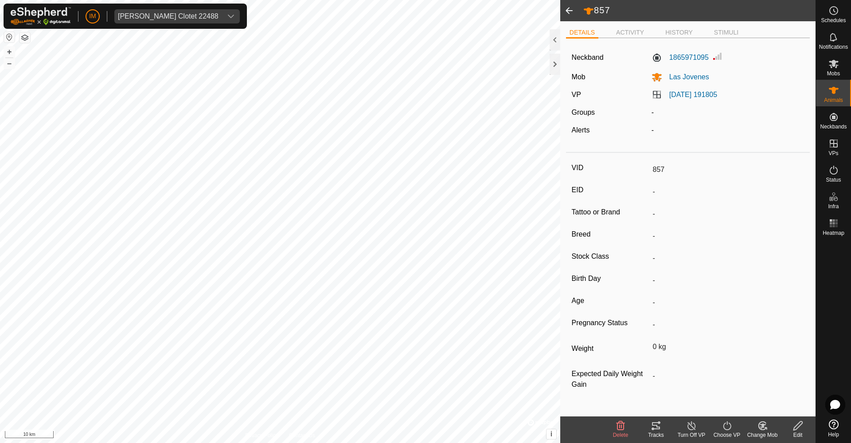
click at [569, 9] on span at bounding box center [569, 10] width 18 height 21
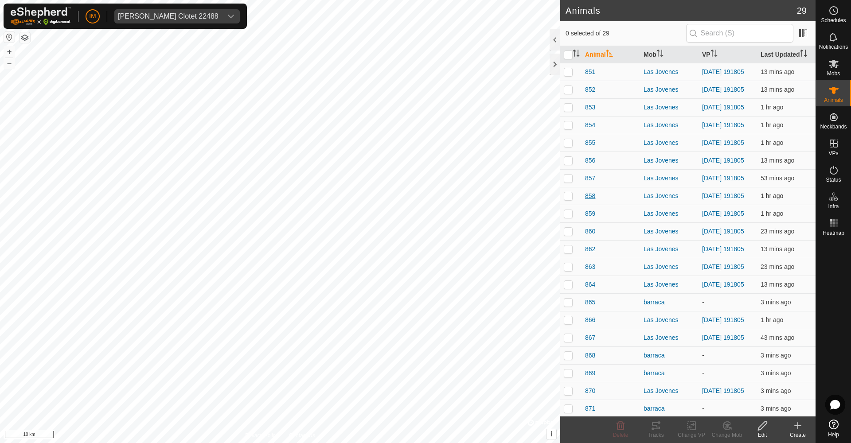
click at [593, 201] on span "858" at bounding box center [590, 196] width 10 height 9
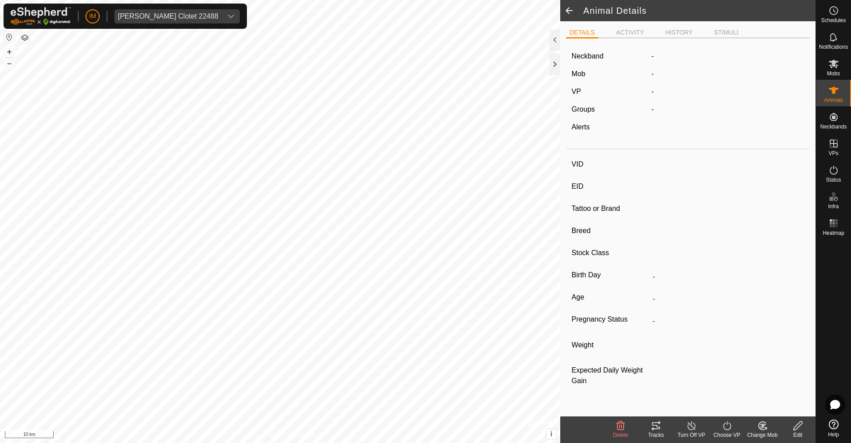
type input "858"
type input "-"
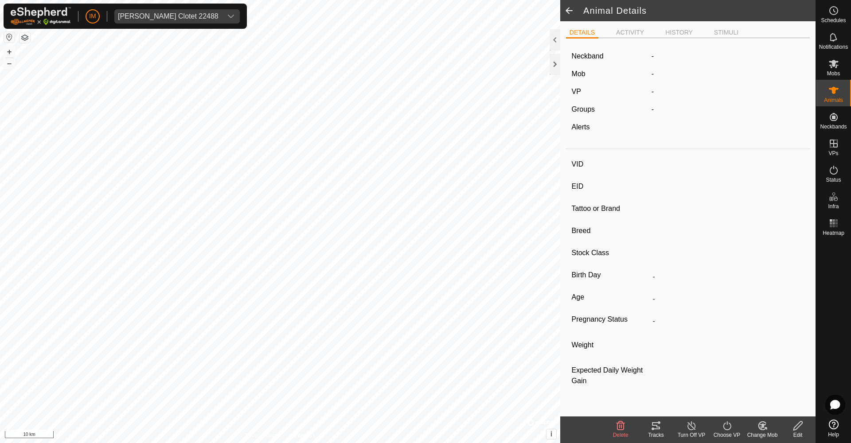
type input "0 kg"
type input "-"
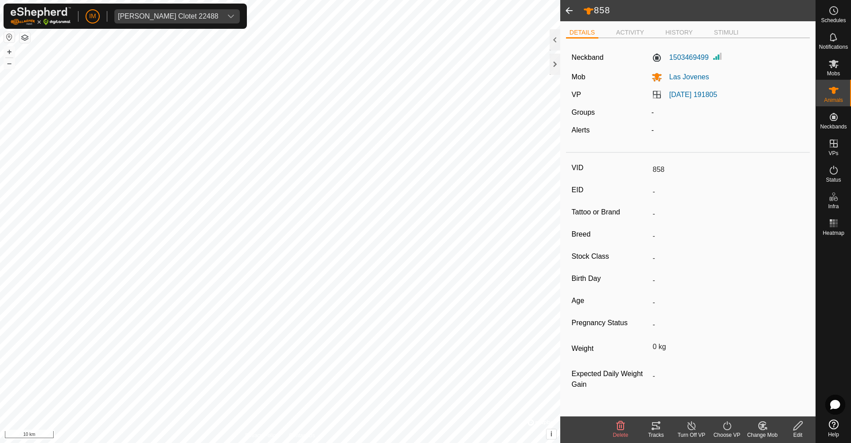
click at [570, 12] on span at bounding box center [569, 10] width 18 height 21
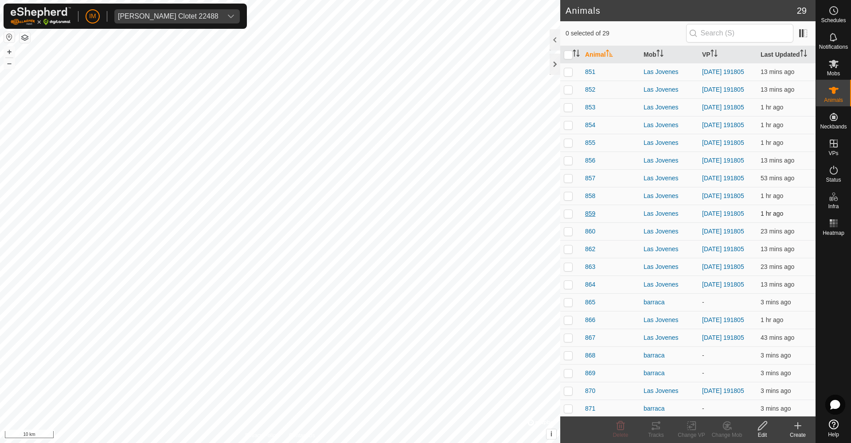
click at [592, 219] on span "859" at bounding box center [590, 213] width 10 height 9
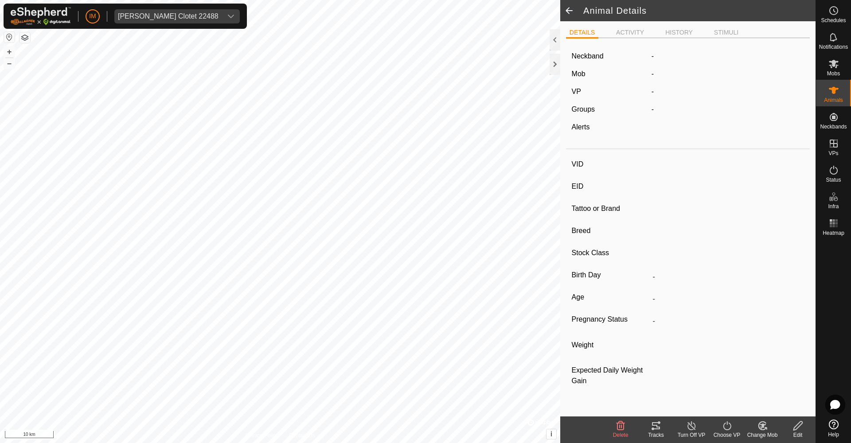
type input "859"
type input "-"
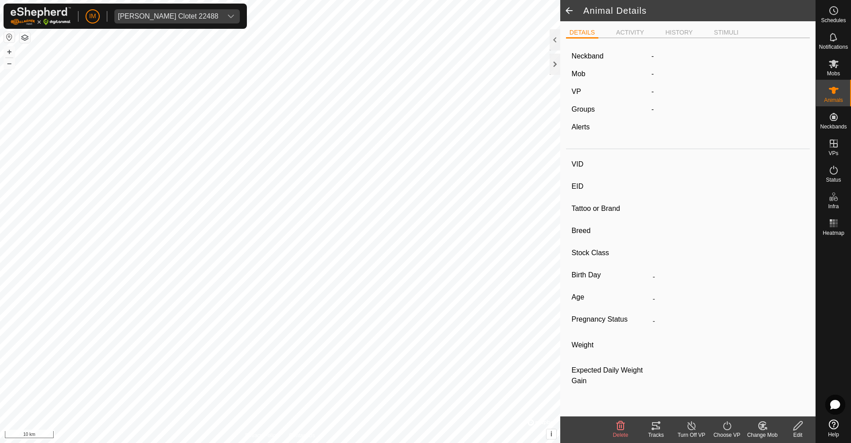
type input "0 kg"
type input "-"
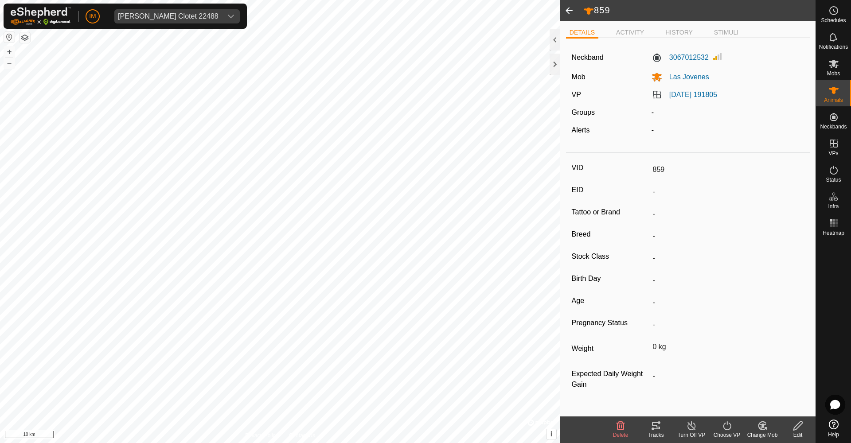
click at [568, 11] on span at bounding box center [569, 10] width 18 height 21
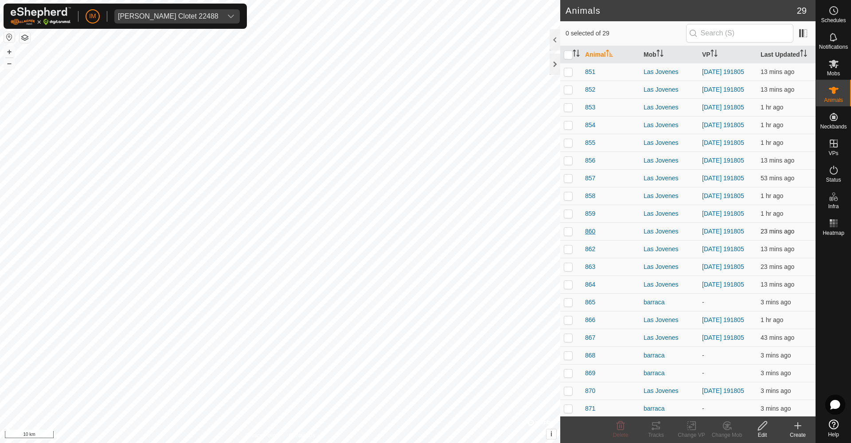
click at [589, 236] on span "860" at bounding box center [590, 231] width 10 height 9
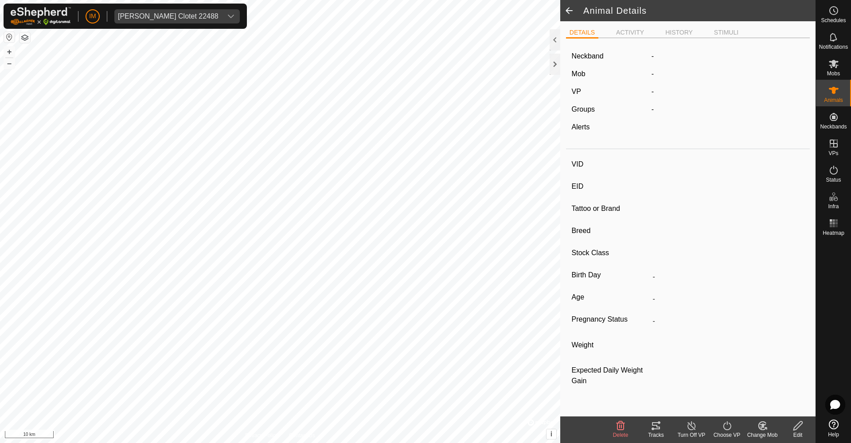
type input "860"
type input "-"
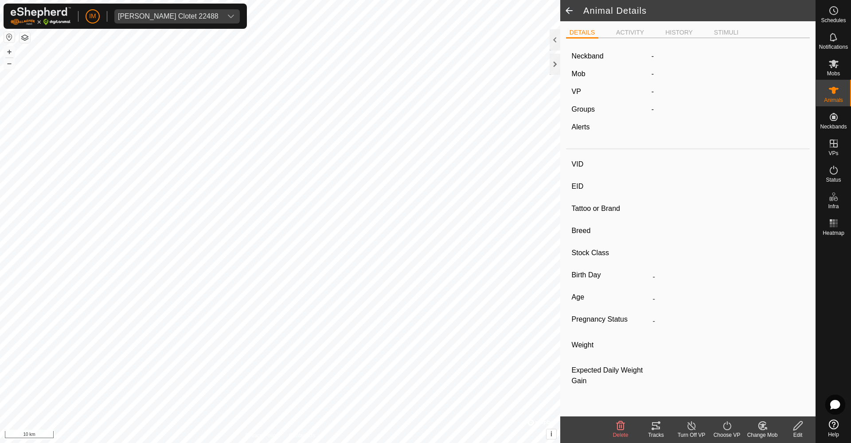
type input "0 kg"
type input "-"
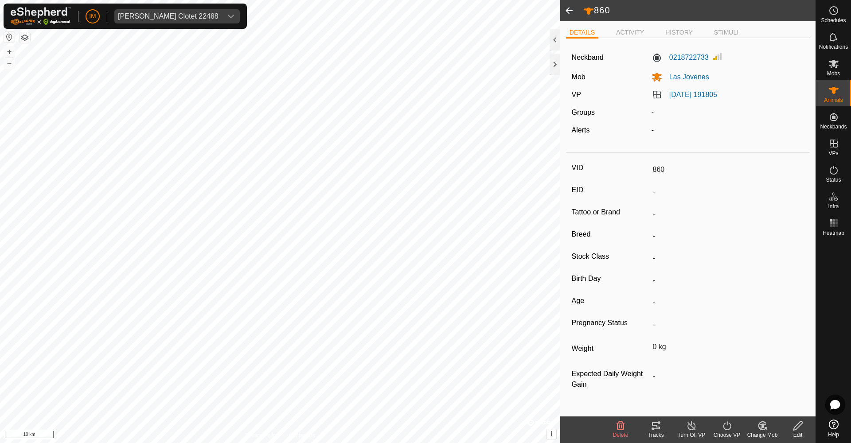
click at [568, 8] on span at bounding box center [569, 10] width 18 height 21
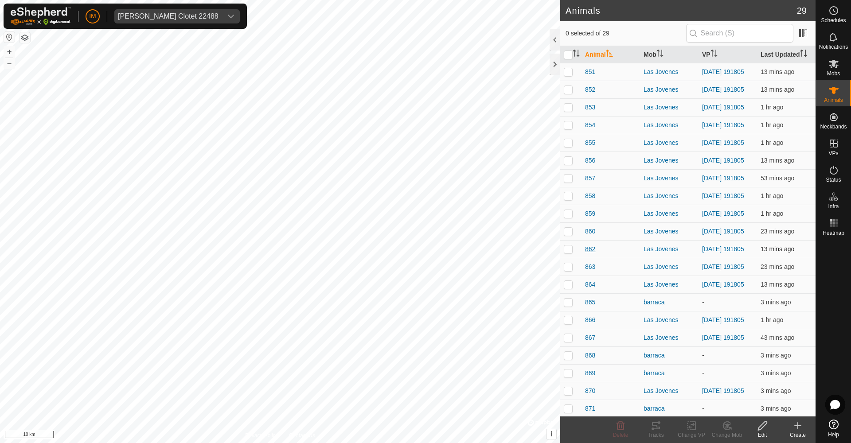
click at [593, 254] on span "862" at bounding box center [590, 249] width 10 height 9
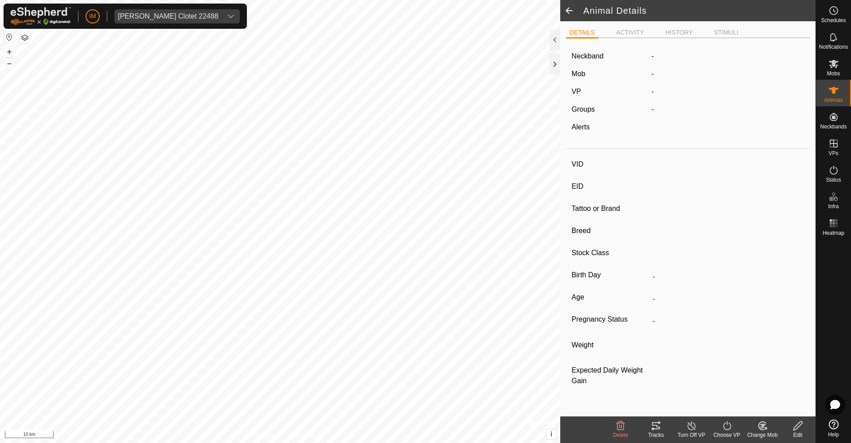
type input "862"
type input "-"
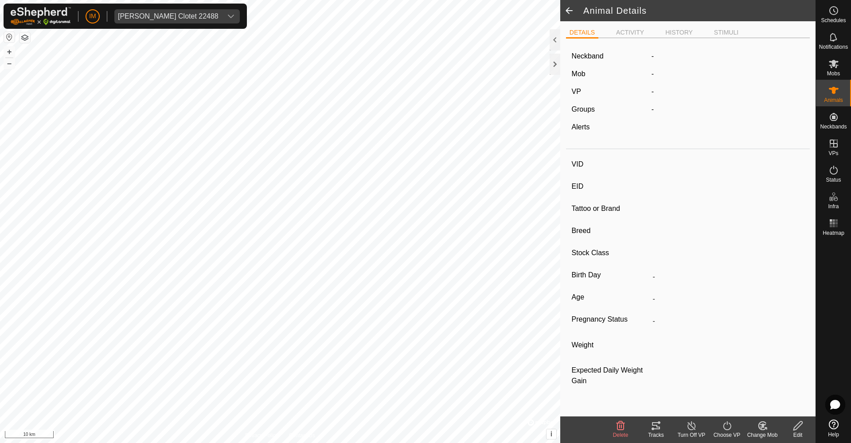
type input "0 kg"
type input "-"
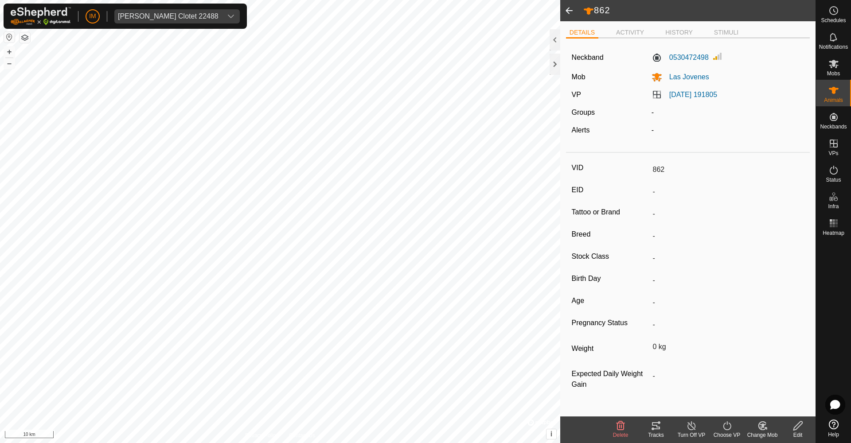
click at [570, 7] on span at bounding box center [569, 10] width 18 height 21
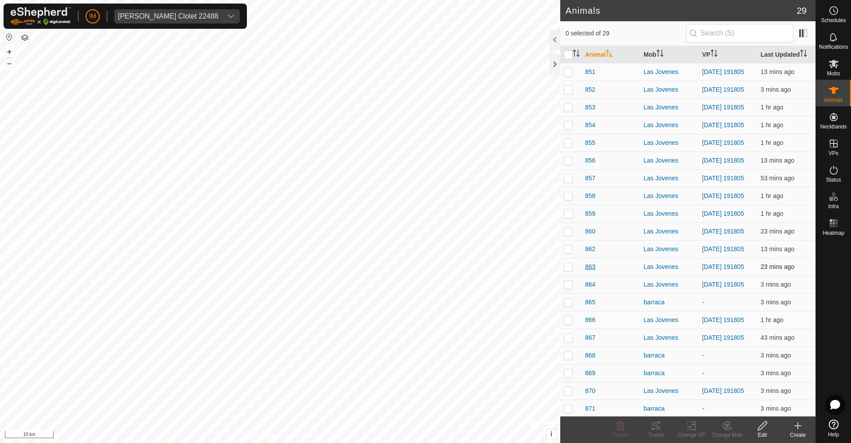
click at [592, 272] on span "863" at bounding box center [590, 266] width 10 height 9
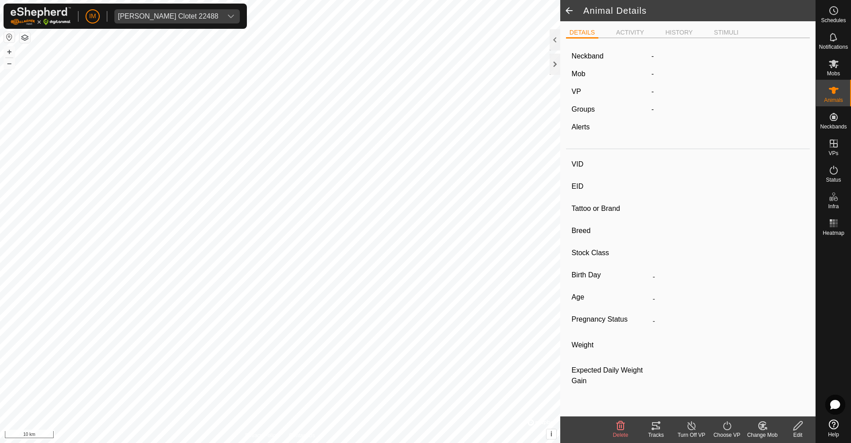
type input "863"
type input "-"
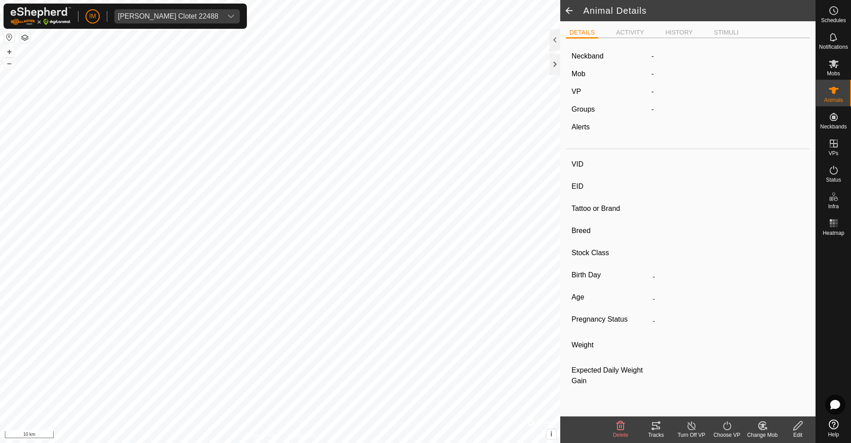
type input "0 kg"
type input "-"
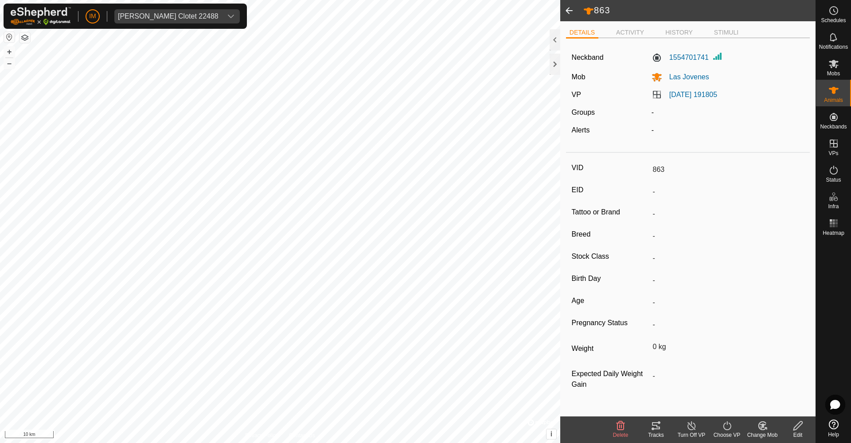
click at [570, 10] on span at bounding box center [569, 10] width 18 height 21
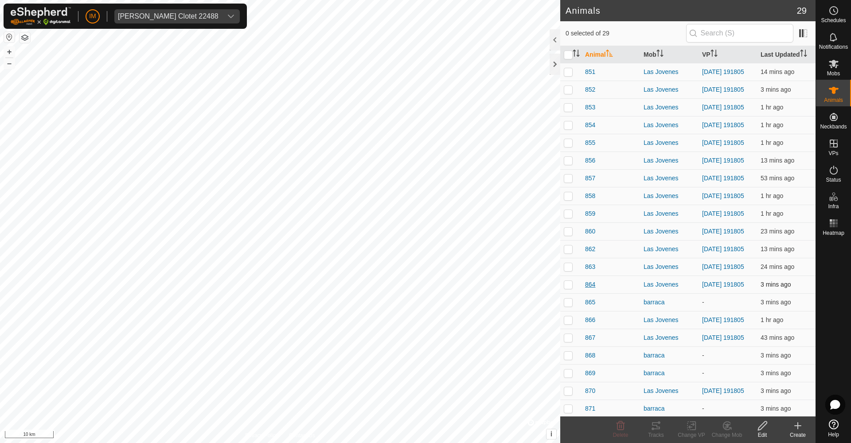
click at [592, 290] on span "864" at bounding box center [590, 284] width 10 height 9
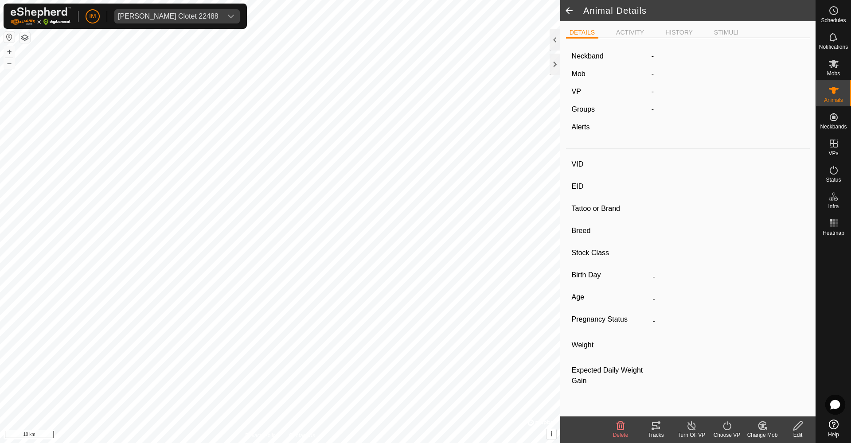
type input "864"
type input "-"
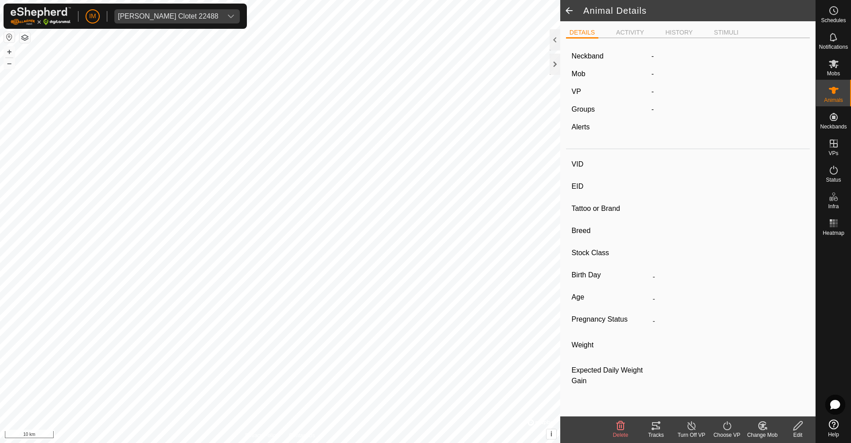
type input "0 kg"
type input "-"
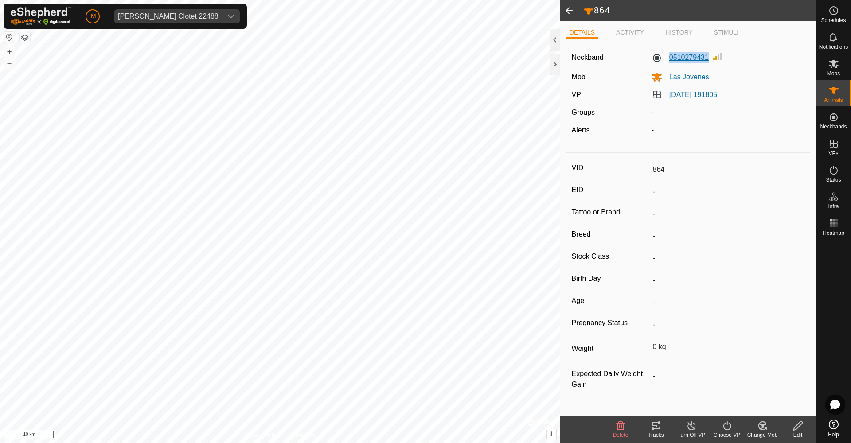
drag, startPoint x: 709, startPoint y: 57, endPoint x: 670, endPoint y: 56, distance: 39.0
click at [670, 56] on div "0510279431" at bounding box center [728, 58] width 160 height 14
copy label "0510279431"
click at [636, 31] on li "ACTIVITY" at bounding box center [630, 33] width 35 height 11
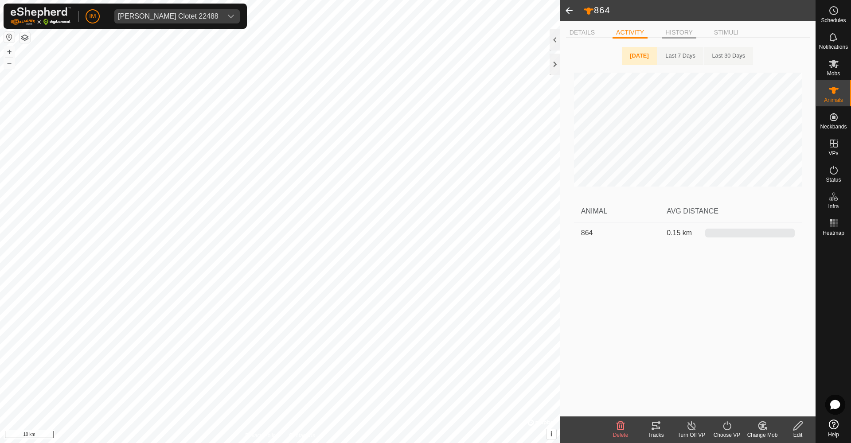
click at [686, 35] on li "HISTORY" at bounding box center [679, 33] width 35 height 11
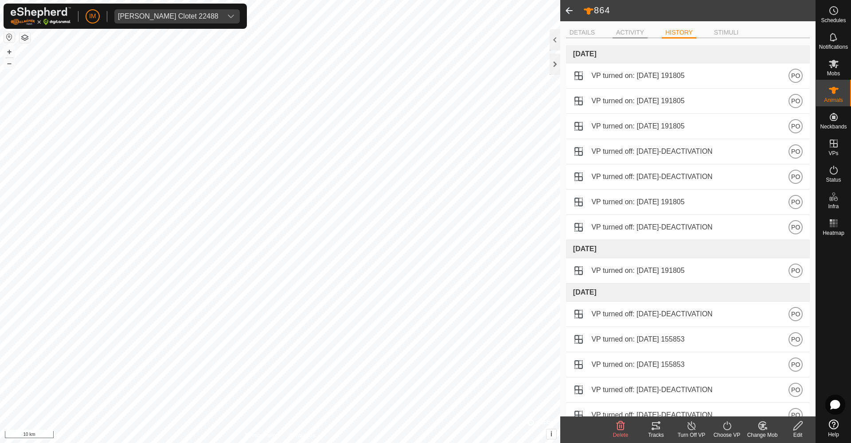
click at [635, 32] on li "ACTIVITY" at bounding box center [630, 33] width 35 height 11
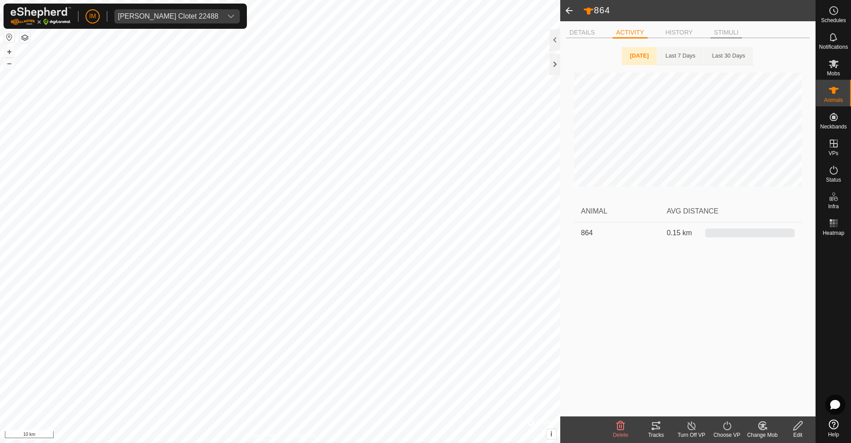
click at [729, 31] on li "STIMULI" at bounding box center [726, 33] width 31 height 11
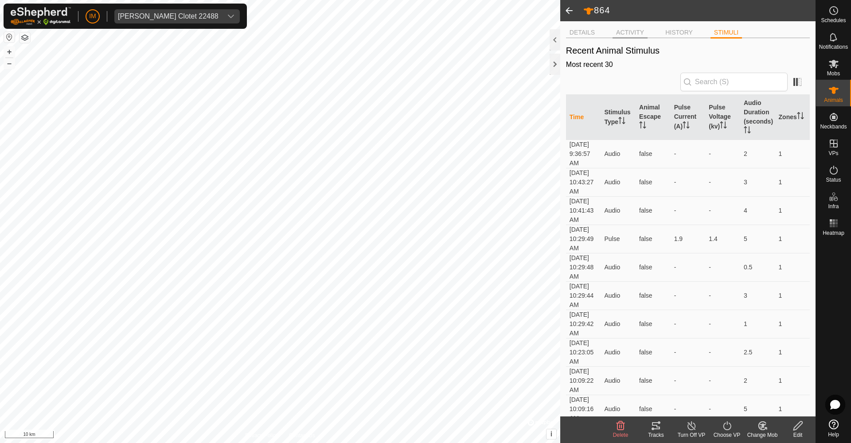
click at [630, 33] on li "ACTIVITY" at bounding box center [630, 33] width 35 height 11
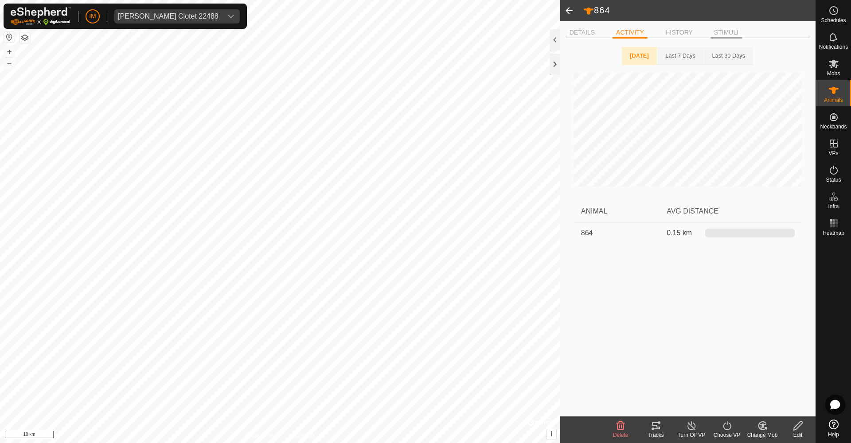
click at [724, 32] on li "STIMULI" at bounding box center [726, 33] width 31 height 11
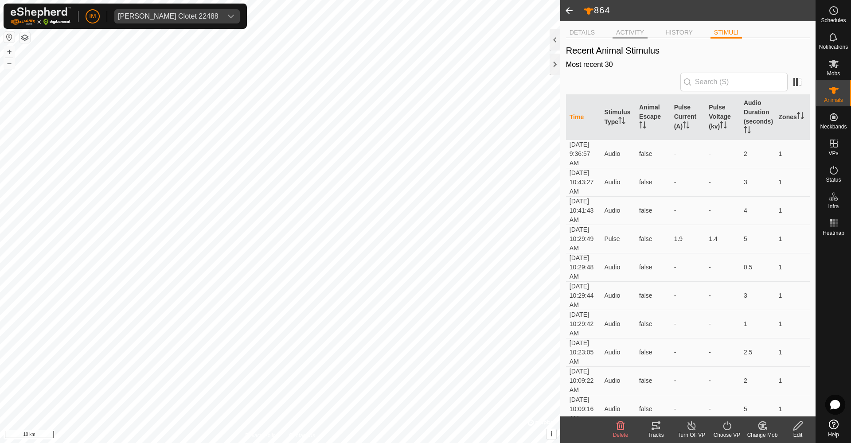
click at [628, 30] on li "ACTIVITY" at bounding box center [630, 33] width 35 height 11
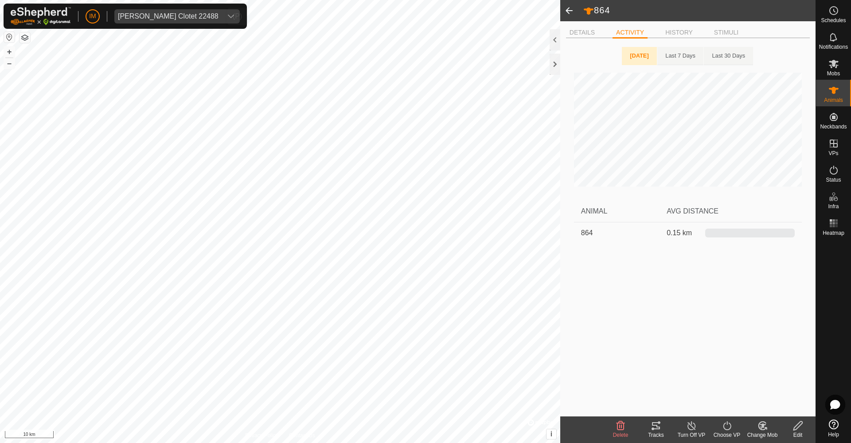
click at [190, 11] on span "[PERSON_NAME] Clotet 22488" at bounding box center [168, 16] width 108 height 14
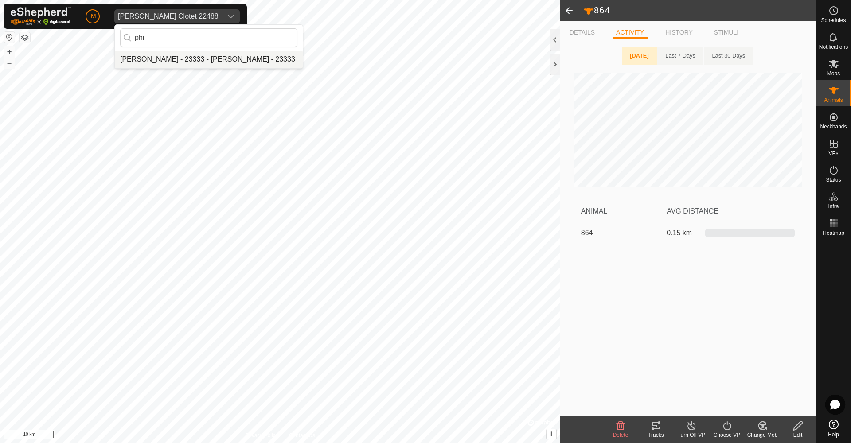
type input "phi"
click at [182, 60] on li "[PERSON_NAME] - 23333 - [PERSON_NAME] - 23333" at bounding box center [209, 60] width 188 height 18
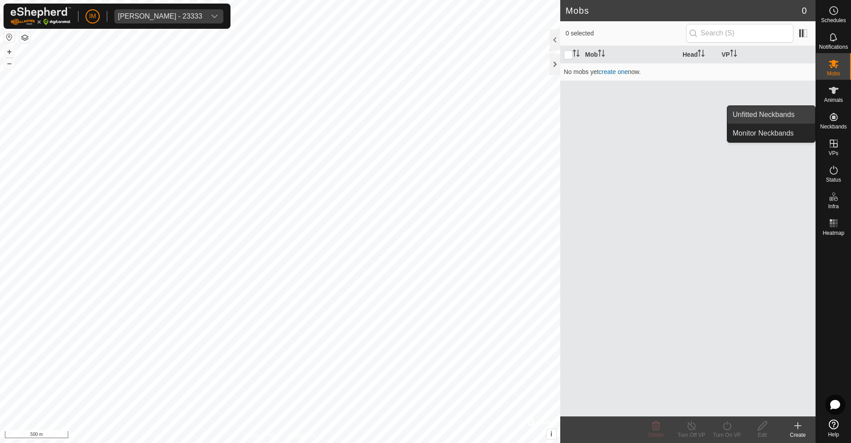
click at [783, 115] on link "Unfitted Neckbands" at bounding box center [772, 115] width 88 height 18
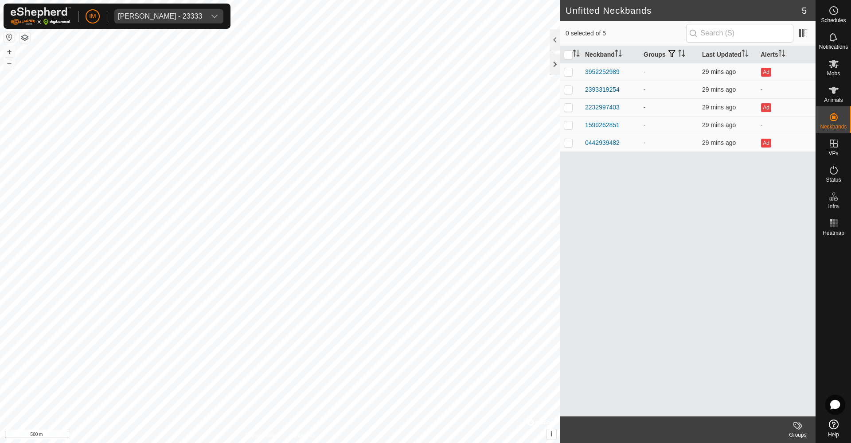
drag, startPoint x: 623, startPoint y: 72, endPoint x: 584, endPoint y: 74, distance: 39.5
click at [584, 74] on td "3952252989" at bounding box center [611, 72] width 59 height 18
copy div "3952252989"
drag, startPoint x: 625, startPoint y: 93, endPoint x: 585, endPoint y: 93, distance: 40.4
click at [585, 93] on td "2393319254" at bounding box center [611, 90] width 59 height 18
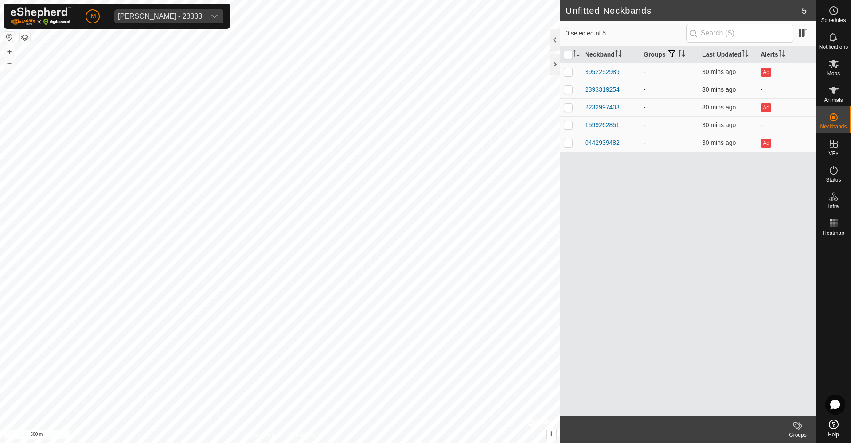
copy div "2393319254"
drag, startPoint x: 626, startPoint y: 111, endPoint x: 585, endPoint y: 109, distance: 40.9
click at [585, 109] on div "2232997403" at bounding box center [610, 107] width 51 height 9
copy div "2232997403"
drag, startPoint x: 626, startPoint y: 127, endPoint x: 585, endPoint y: 126, distance: 40.4
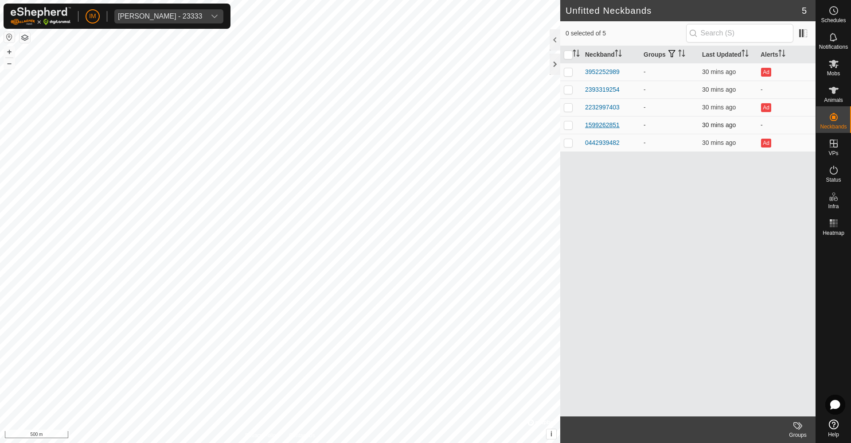
click at [585, 126] on div "1599262851" at bounding box center [610, 125] width 51 height 9
copy div "1599262851"
drag, startPoint x: 623, startPoint y: 145, endPoint x: 584, endPoint y: 145, distance: 38.6
click at [584, 145] on td "0442939482" at bounding box center [611, 143] width 59 height 18
copy div "0442939482"
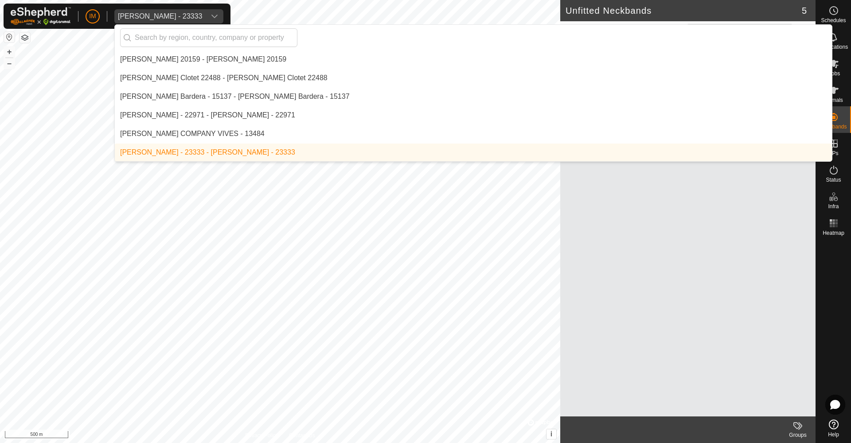
type input "h"
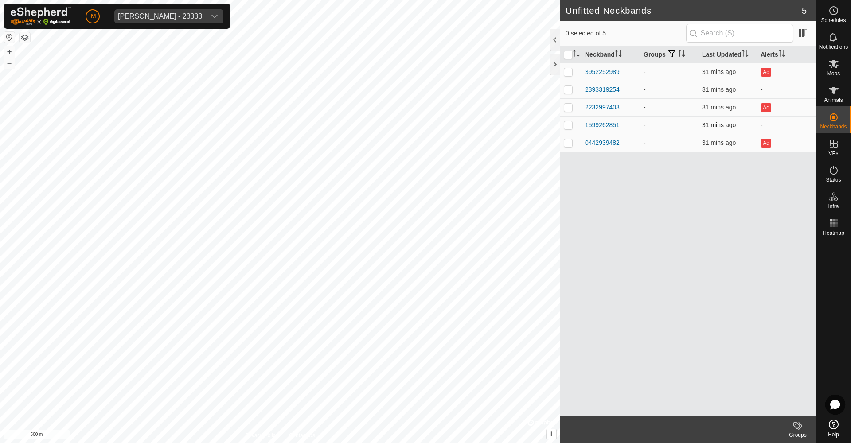
drag, startPoint x: 623, startPoint y: 126, endPoint x: 586, endPoint y: 126, distance: 36.8
click at [586, 126] on div "1599262851" at bounding box center [610, 125] width 51 height 9
copy div "1599262851"
drag, startPoint x: 626, startPoint y: 109, endPoint x: 584, endPoint y: 110, distance: 41.2
click at [584, 110] on td "2232997403" at bounding box center [611, 107] width 59 height 18
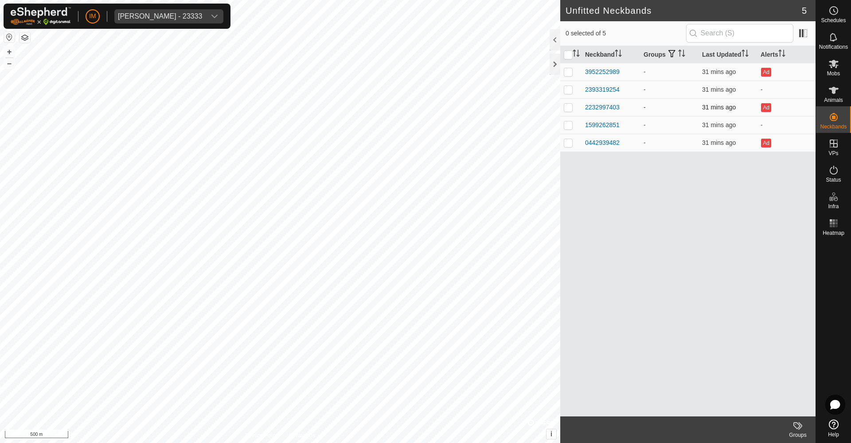
copy div "2232997403"
drag, startPoint x: 624, startPoint y: 91, endPoint x: 585, endPoint y: 91, distance: 38.6
click at [585, 91] on div "2393319254" at bounding box center [610, 89] width 51 height 9
copy div "2393319254"
drag, startPoint x: 624, startPoint y: 72, endPoint x: 584, endPoint y: 72, distance: 39.9
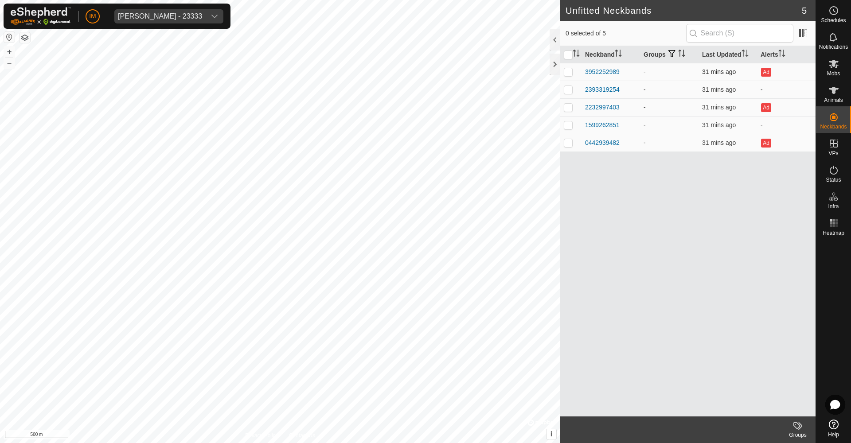
click at [584, 72] on td "3952252989" at bounding box center [611, 72] width 59 height 18
copy div "3952252989"
click at [174, 16] on div "[PERSON_NAME] - 23333" at bounding box center [160, 16] width 84 height 7
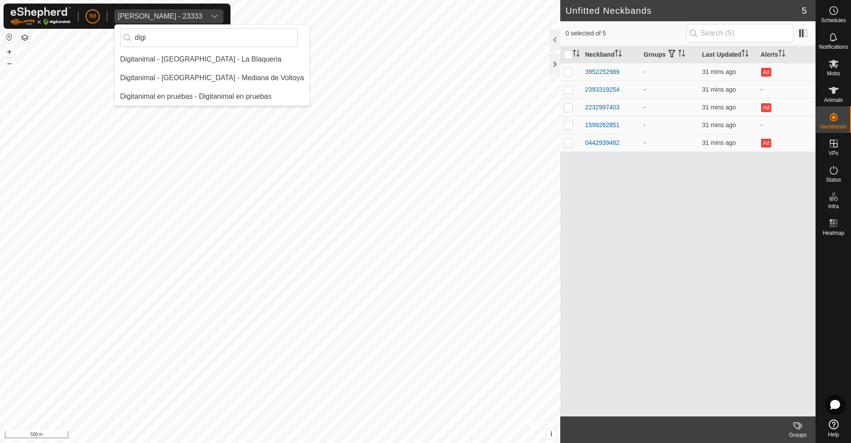
scroll to position [0, 0]
type input "digi"
click at [205, 93] on li "Digitanimal en pruebas - Digitanimal en pruebas" at bounding box center [212, 97] width 195 height 18
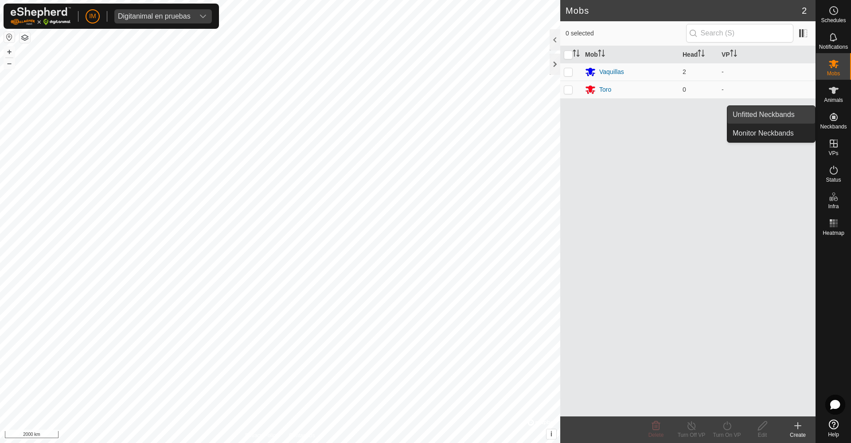
click at [798, 113] on link "Unfitted Neckbands" at bounding box center [772, 115] width 88 height 18
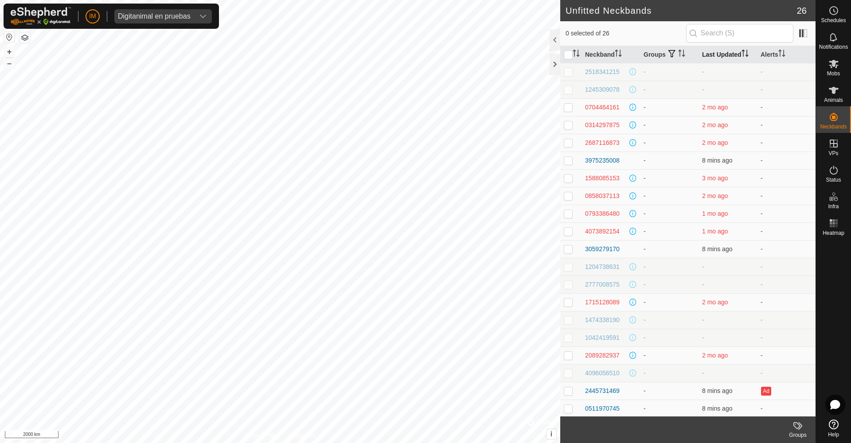
click at [725, 51] on th "Last Updated" at bounding box center [728, 54] width 59 height 17
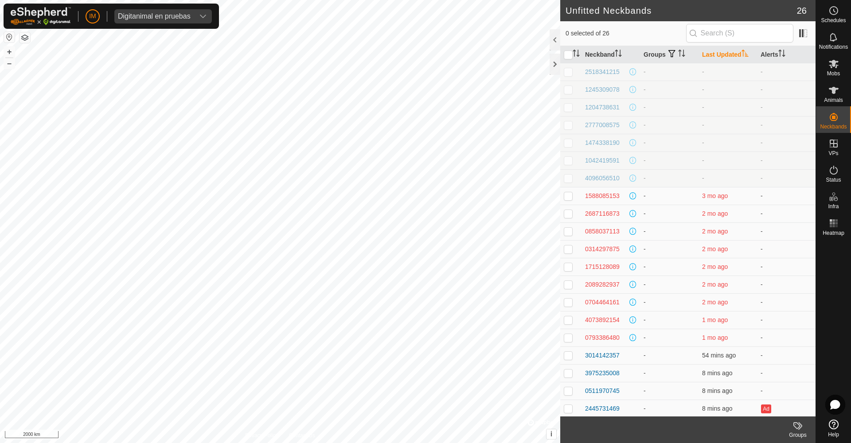
click at [725, 52] on th "Last Updated" at bounding box center [728, 54] width 59 height 17
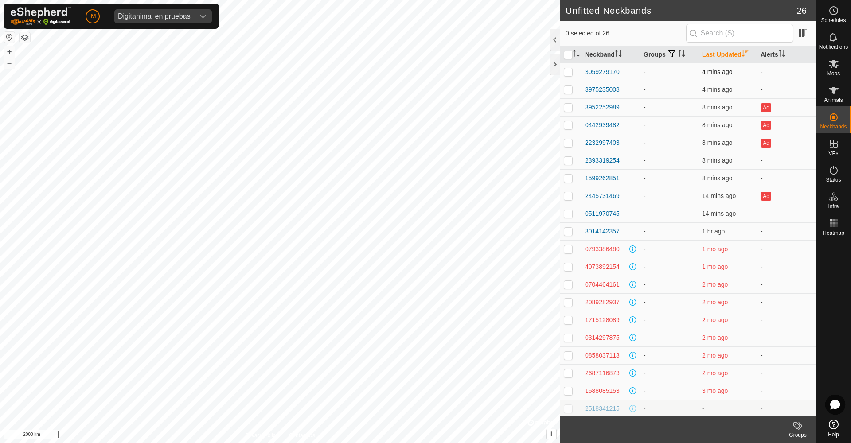
drag, startPoint x: 623, startPoint y: 72, endPoint x: 584, endPoint y: 72, distance: 39.0
click at [584, 72] on td "3059279170" at bounding box center [611, 72] width 59 height 18
drag, startPoint x: 625, startPoint y: 95, endPoint x: 584, endPoint y: 90, distance: 41.5
click at [584, 90] on td "3975235008" at bounding box center [611, 90] width 59 height 18
drag, startPoint x: 625, startPoint y: 110, endPoint x: 583, endPoint y: 110, distance: 41.7
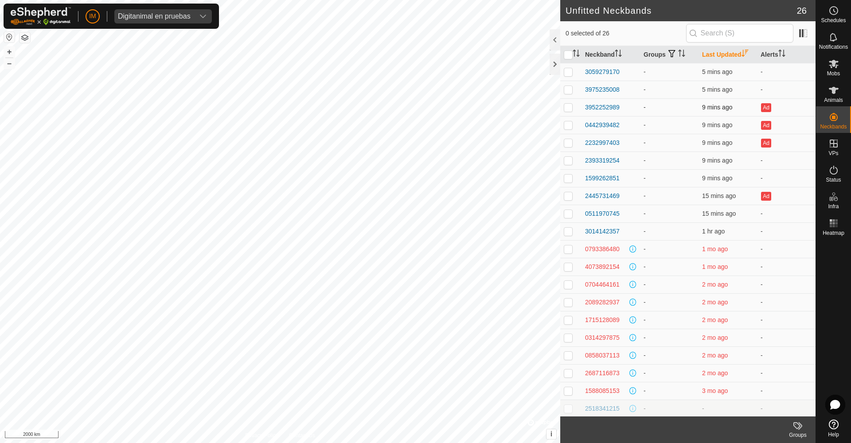
click at [583, 110] on td "3952252989" at bounding box center [611, 107] width 59 height 18
drag, startPoint x: 625, startPoint y: 124, endPoint x: 584, endPoint y: 123, distance: 40.8
click at [584, 123] on td "0442939482" at bounding box center [611, 125] width 59 height 18
drag, startPoint x: 622, startPoint y: 145, endPoint x: 586, endPoint y: 144, distance: 35.9
click at [586, 144] on div "2232997403" at bounding box center [610, 142] width 51 height 9
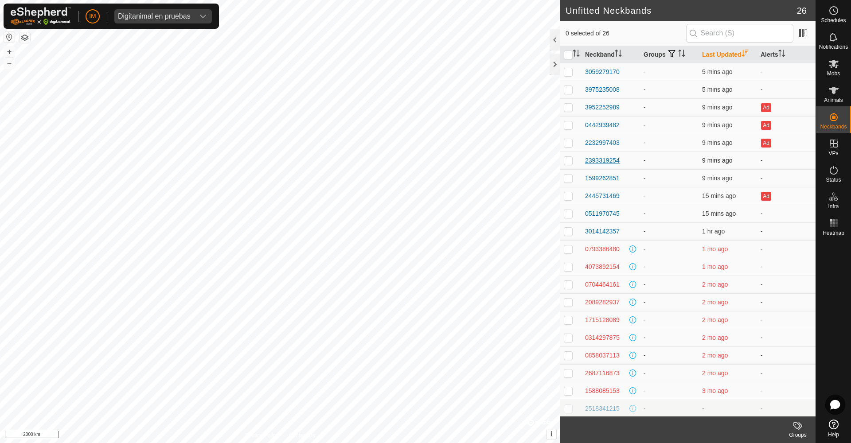
drag, startPoint x: 624, startPoint y: 164, endPoint x: 585, endPoint y: 164, distance: 39.0
click at [585, 164] on div "2393319254" at bounding box center [610, 160] width 51 height 9
drag, startPoint x: 623, startPoint y: 181, endPoint x: 586, endPoint y: 181, distance: 36.8
click at [586, 181] on div "1599262851" at bounding box center [610, 178] width 51 height 9
drag, startPoint x: 627, startPoint y: 198, endPoint x: 584, endPoint y: 199, distance: 43.5
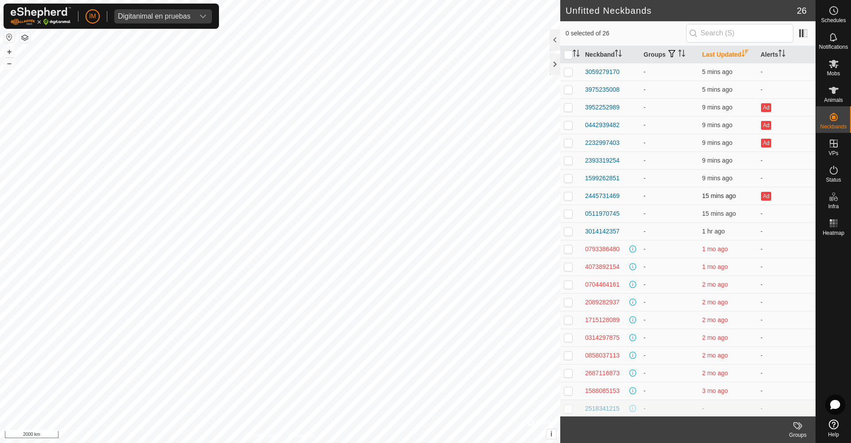
click at [584, 199] on td "2445731469" at bounding box center [611, 196] width 59 height 18
drag, startPoint x: 622, startPoint y: 216, endPoint x: 586, endPoint y: 216, distance: 36.4
click at [586, 216] on div "0511970745" at bounding box center [610, 213] width 51 height 9
click at [623, 233] on div "3014142357" at bounding box center [610, 231] width 51 height 9
drag, startPoint x: 580, startPoint y: 229, endPoint x: 584, endPoint y: 234, distance: 6.4
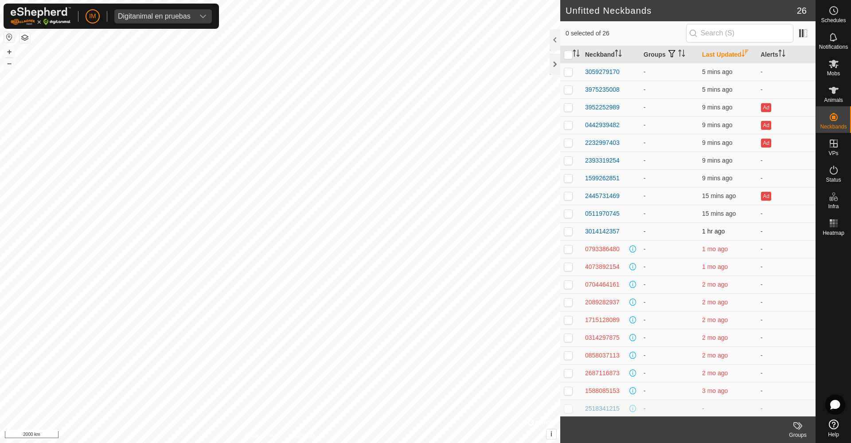
click at [584, 234] on td "3014142357" at bounding box center [611, 232] width 59 height 18
click at [727, 29] on input "text" at bounding box center [739, 33] width 107 height 19
click at [160, 11] on span "Digitanimal en pruebas" at bounding box center [154, 16] width 80 height 14
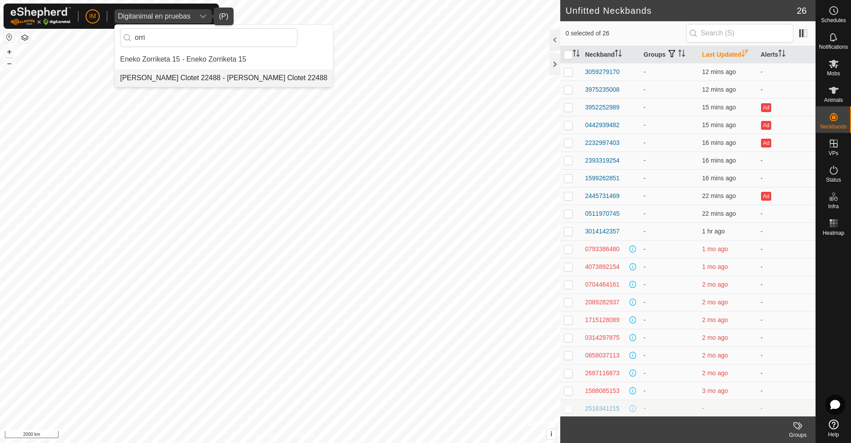
type input "orri"
click at [179, 78] on li "[PERSON_NAME] Clotet 22488 - [PERSON_NAME] Clotet 22488" at bounding box center [224, 78] width 218 height 18
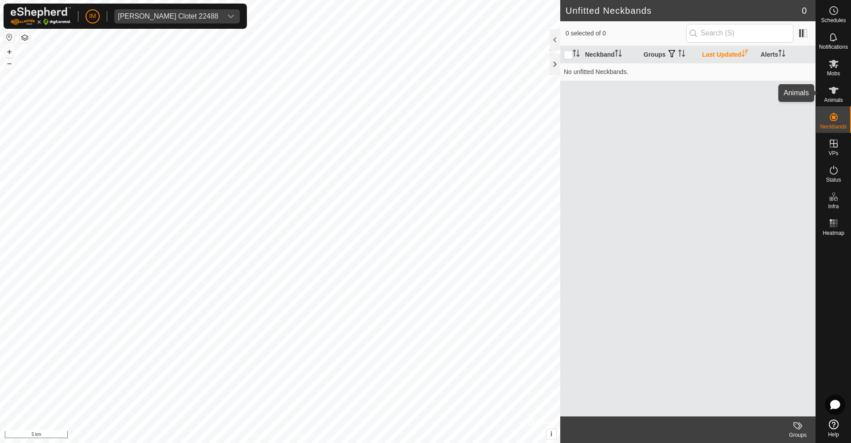
click at [845, 91] on div "Animals" at bounding box center [833, 93] width 35 height 27
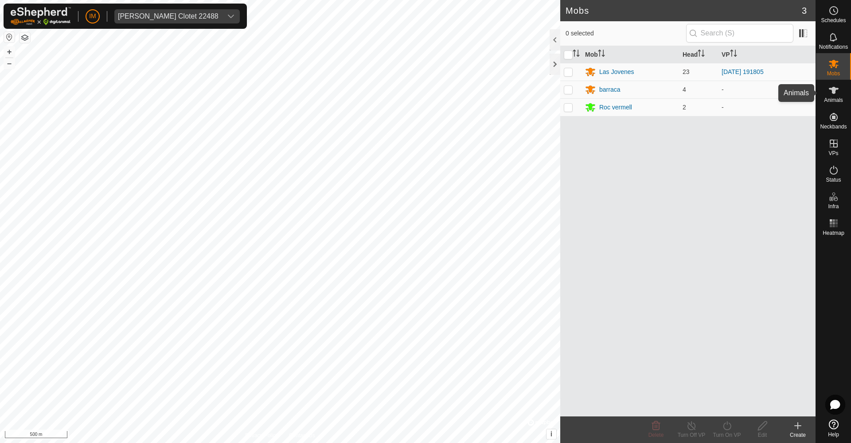
click at [840, 93] on es-animals-svg-icon at bounding box center [834, 90] width 16 height 14
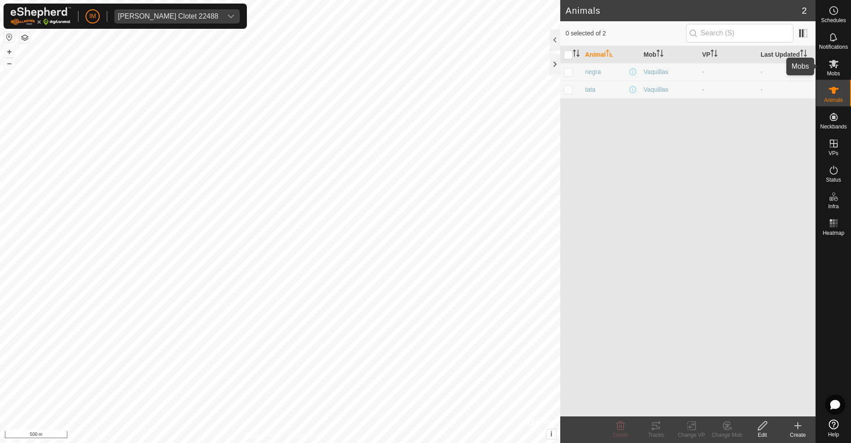
click at [832, 64] on icon at bounding box center [834, 64] width 10 height 8
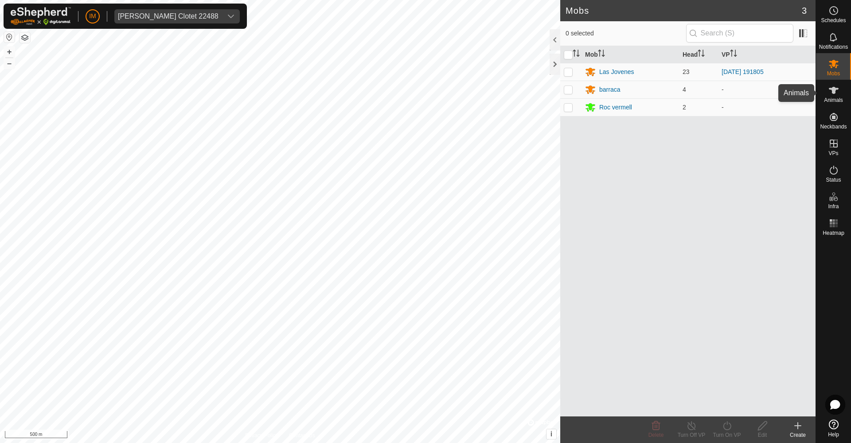
click at [838, 92] on icon at bounding box center [834, 90] width 11 height 11
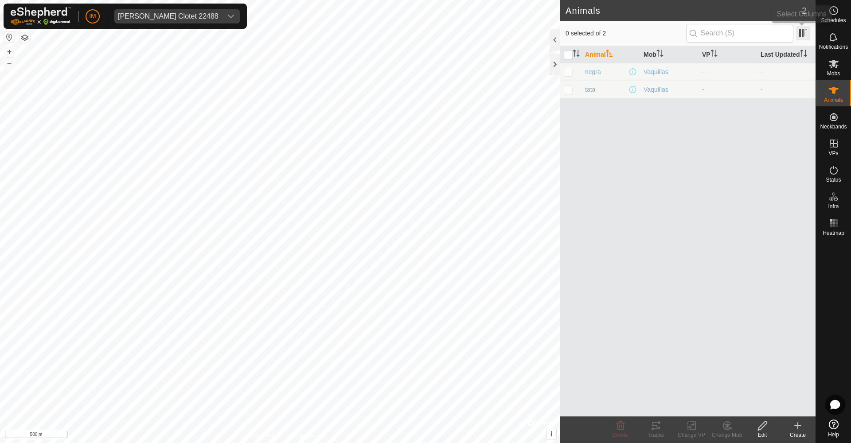
click at [807, 31] on span at bounding box center [803, 33] width 14 height 14
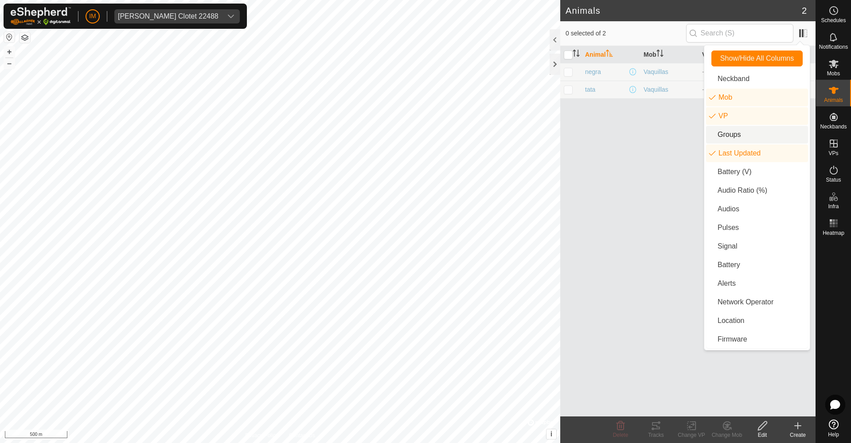
click at [637, 154] on div "Animal Mob VP Last Updated negra Vaquillas - - tata Vaquillas - -" at bounding box center [687, 231] width 255 height 371
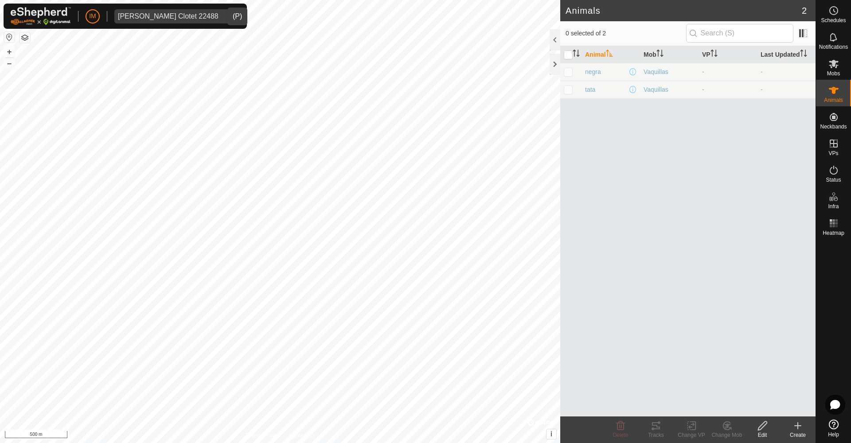
click at [180, 21] on span "[PERSON_NAME] Clotet 22488" at bounding box center [168, 16] width 108 height 14
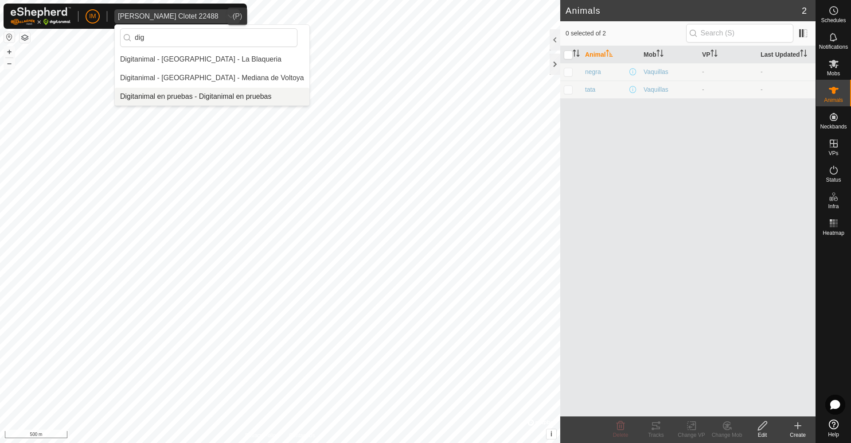
type input "dig"
click at [157, 94] on li "Digitanimal en pruebas - Digitanimal en pruebas" at bounding box center [212, 97] width 195 height 18
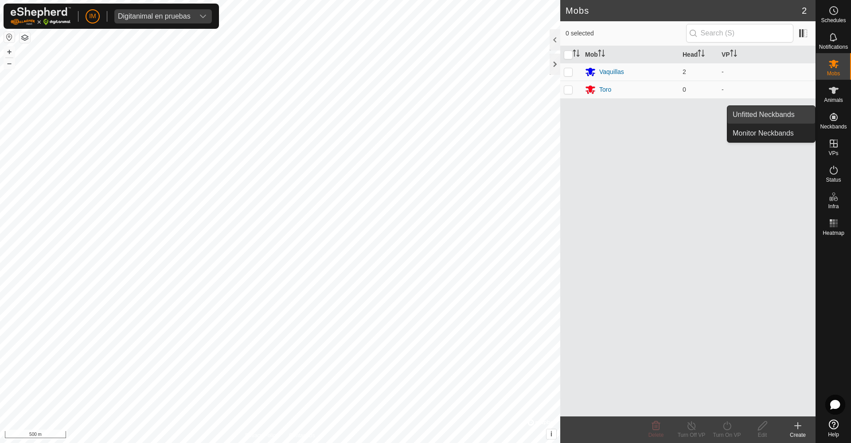
click at [791, 117] on link "Unfitted Neckbands" at bounding box center [772, 115] width 88 height 18
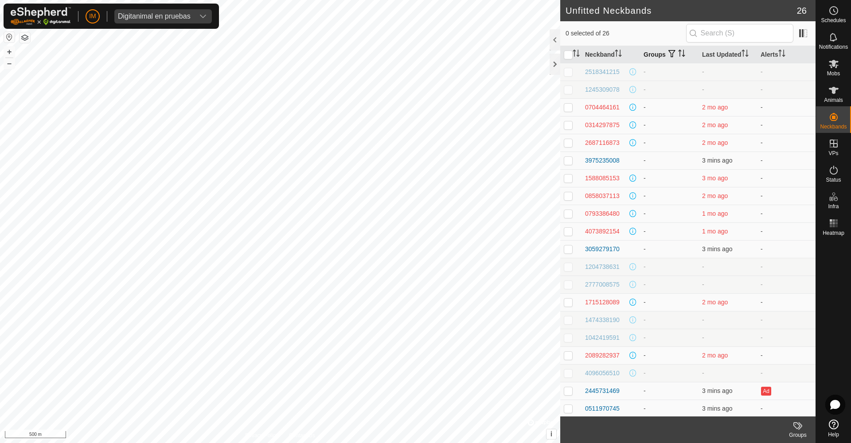
click at [696, 55] on th "Groups" at bounding box center [669, 54] width 59 height 17
click at [736, 32] on input "text" at bounding box center [739, 33] width 107 height 19
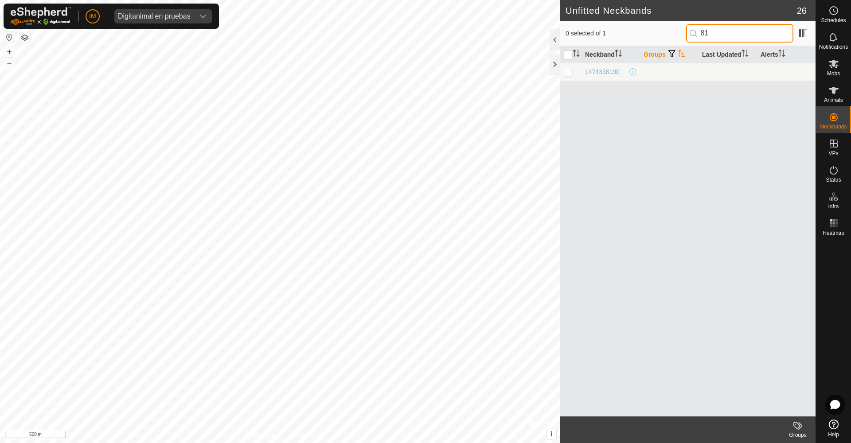
type input "8"
type input "9"
type input "2"
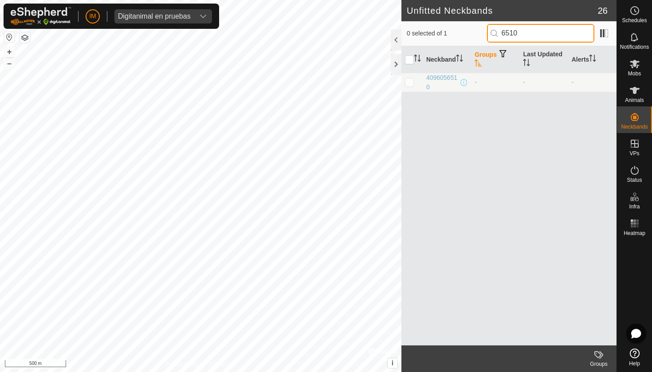
click at [523, 38] on input "6510" at bounding box center [540, 33] width 107 height 19
paste input "0314297875"
click at [533, 32] on input "0314297875" at bounding box center [540, 33] width 107 height 19
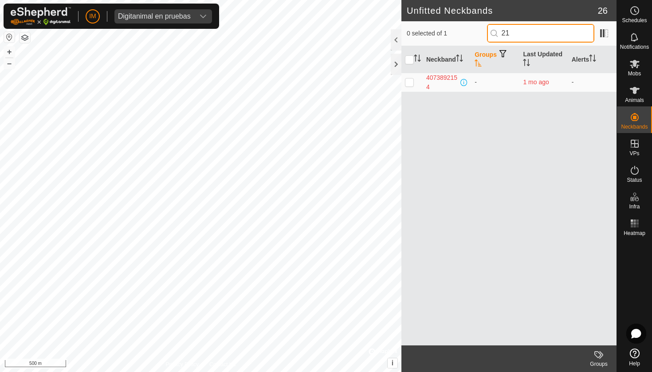
type input "2"
click at [523, 36] on input "9455" at bounding box center [540, 33] width 107 height 19
paste input "399005"
type input "3990059455"
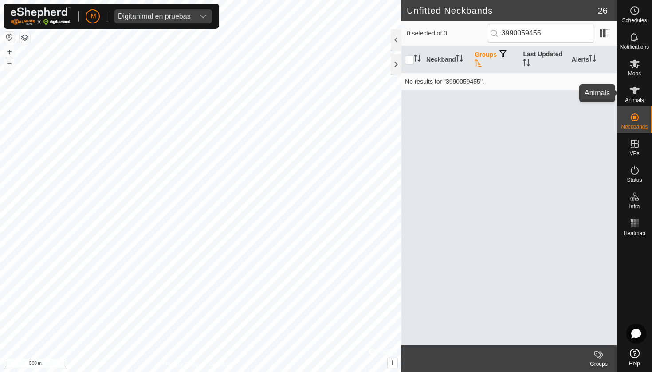
click at [636, 95] on icon at bounding box center [634, 90] width 11 height 11
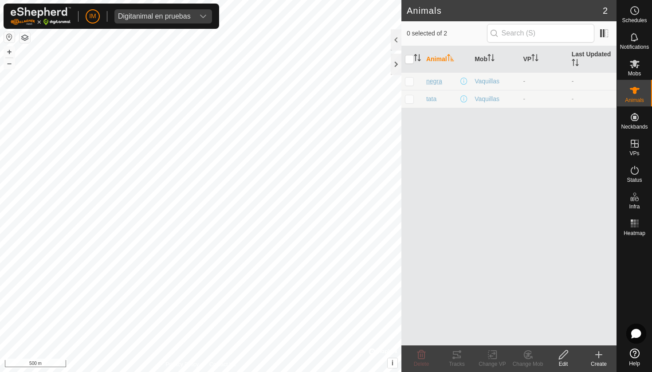
click at [434, 82] on span "negra" at bounding box center [434, 81] width 16 height 9
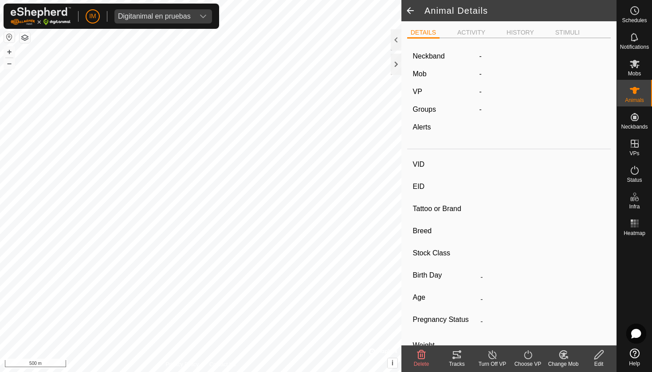
type input "negra"
type input "-"
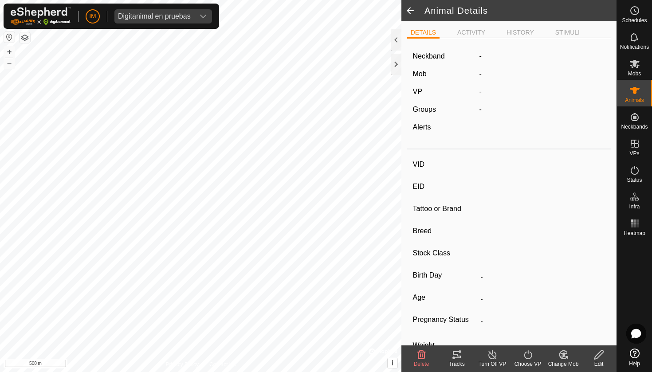
type input "0 kg"
type input "-"
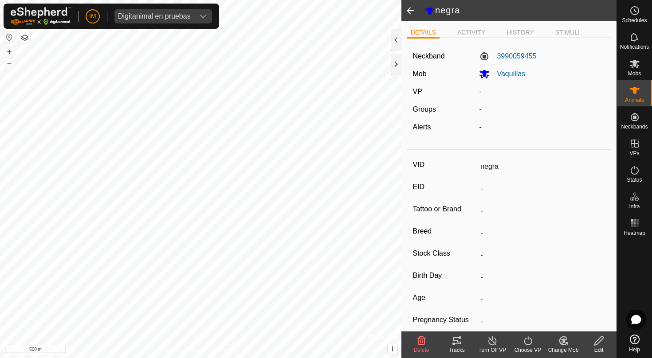
click at [409, 11] on span at bounding box center [410, 10] width 18 height 21
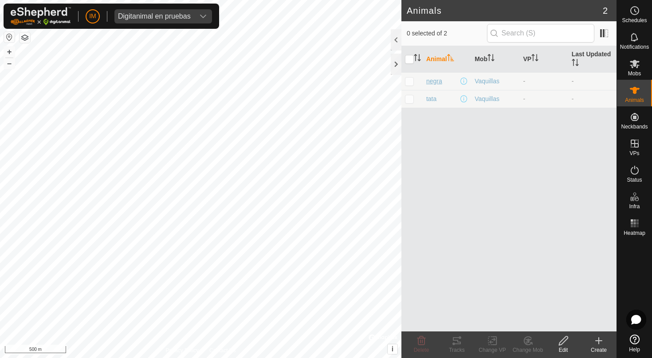
click at [429, 82] on span "negra" at bounding box center [434, 81] width 16 height 9
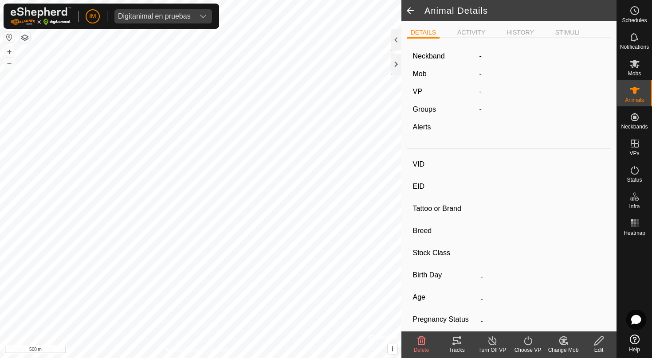
type input "negra"
type input "-"
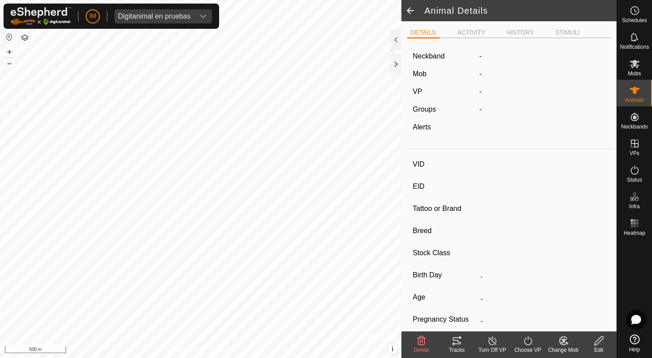
type input "0 kg"
type input "-"
click at [421, 350] on span "Delete" at bounding box center [422, 350] width 16 height 6
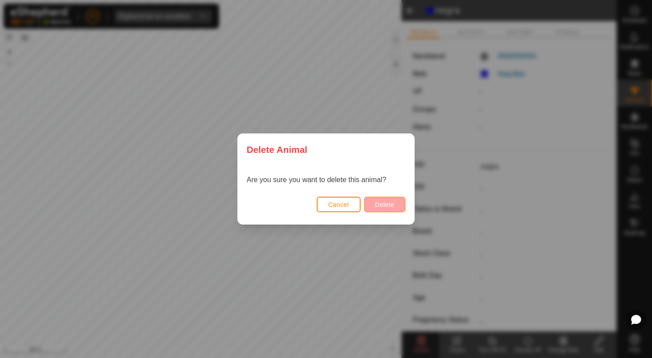
click at [389, 201] on span "Delete" at bounding box center [384, 204] width 19 height 7
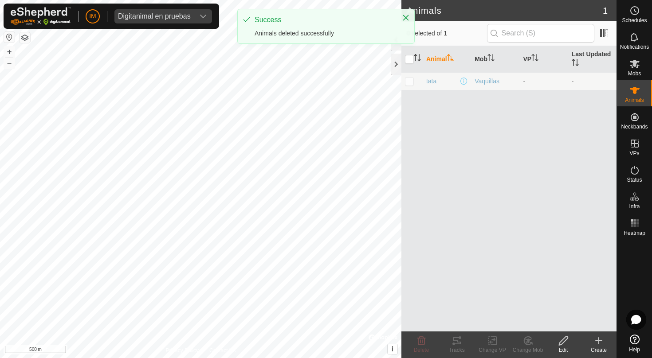
click at [431, 77] on span "tata" at bounding box center [431, 81] width 10 height 9
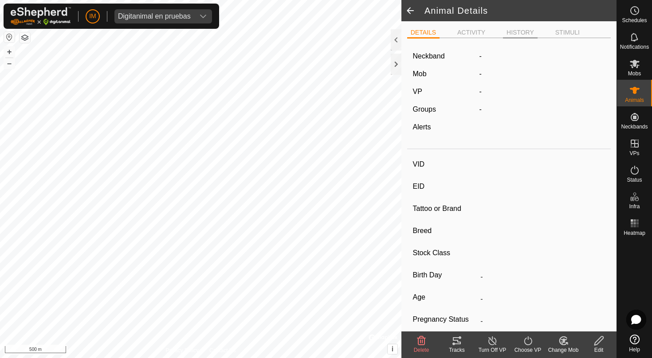
type input "tata"
type input "-"
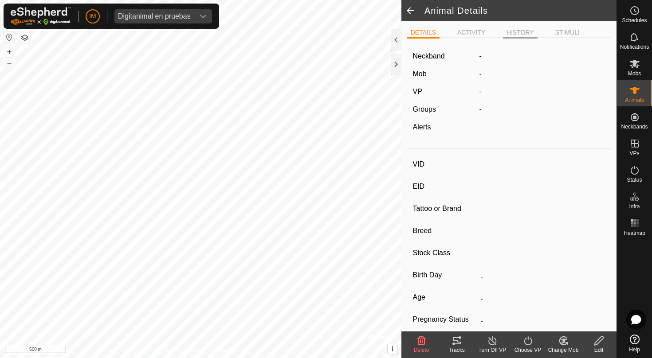
type input "0 kg"
type input "-"
click at [419, 342] on icon at bounding box center [421, 341] width 8 height 9
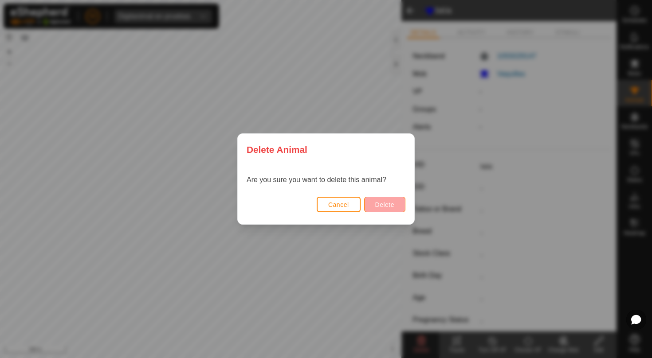
click at [376, 201] on button "Delete" at bounding box center [384, 205] width 41 height 16
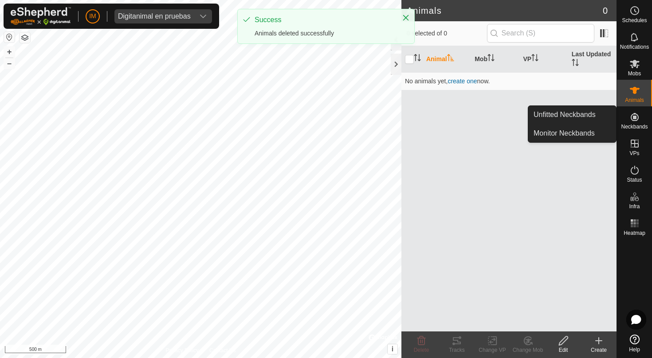
click at [634, 117] on icon at bounding box center [635, 117] width 8 height 8
click at [595, 117] on link "Unfitted Neckbands" at bounding box center [572, 115] width 88 height 18
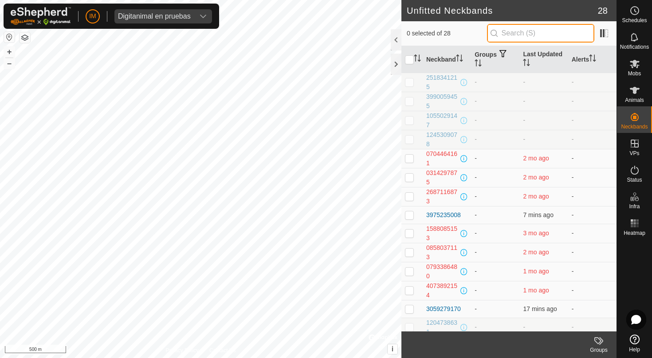
click at [541, 34] on input "text" at bounding box center [540, 33] width 107 height 19
paste input "3990059455"
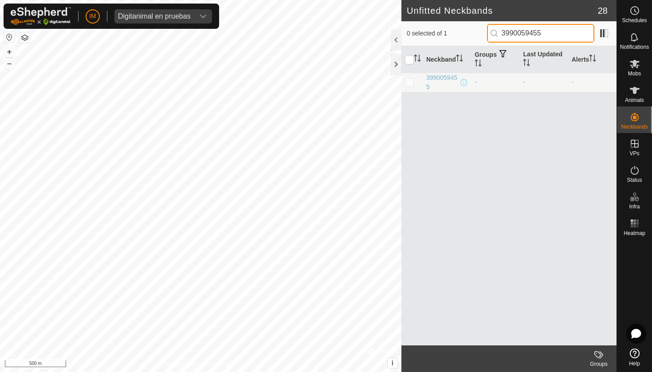
click at [539, 34] on input "3990059455" at bounding box center [540, 33] width 107 height 19
click at [519, 31] on input "86480" at bounding box center [540, 33] width 107 height 19
click at [520, 36] on input "6873" at bounding box center [540, 33] width 107 height 19
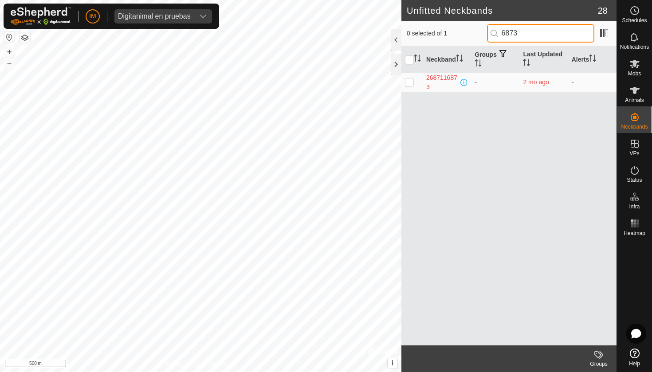
click at [520, 36] on input "6873" at bounding box center [540, 33] width 107 height 19
click at [534, 35] on input "3566" at bounding box center [540, 33] width 107 height 19
paste input "347200"
type input "3472003566"
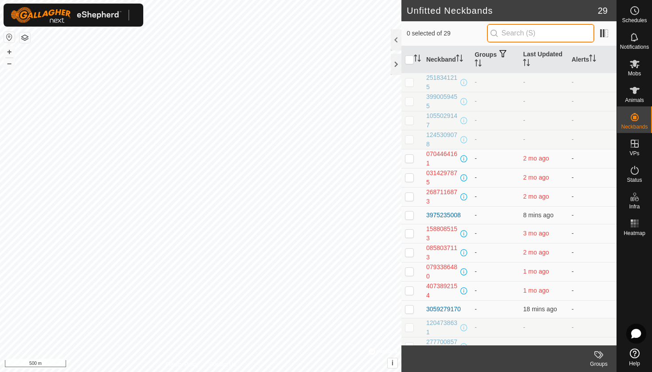
click at [528, 31] on input "text" at bounding box center [540, 33] width 107 height 19
paste input "3472003566"
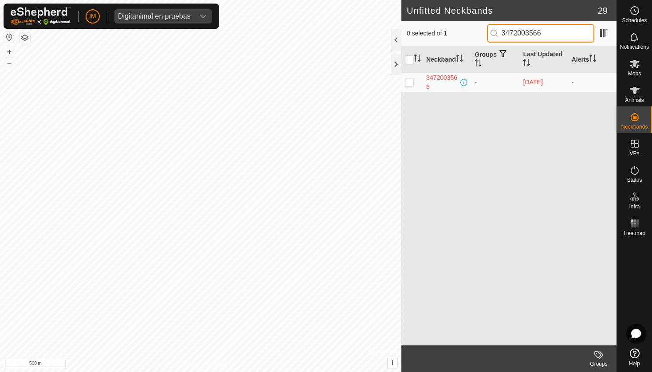
click at [541, 30] on input "3472003566" at bounding box center [540, 33] width 107 height 19
click at [520, 33] on input "08094" at bounding box center [540, 33] width 107 height 19
click at [548, 32] on input "7113" at bounding box center [540, 33] width 107 height 19
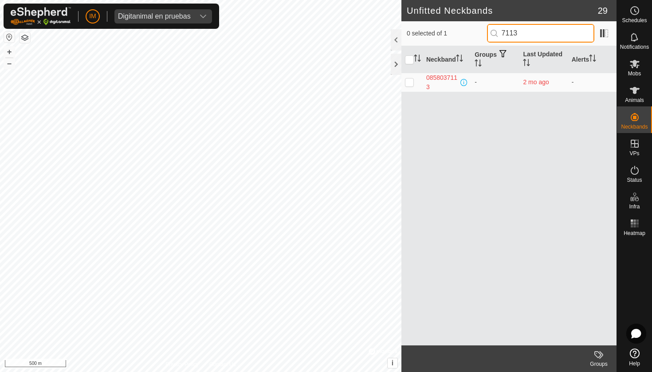
click at [548, 32] on input "7113" at bounding box center [540, 33] width 107 height 19
type input "5153"
